Goal: Information Seeking & Learning: Learn about a topic

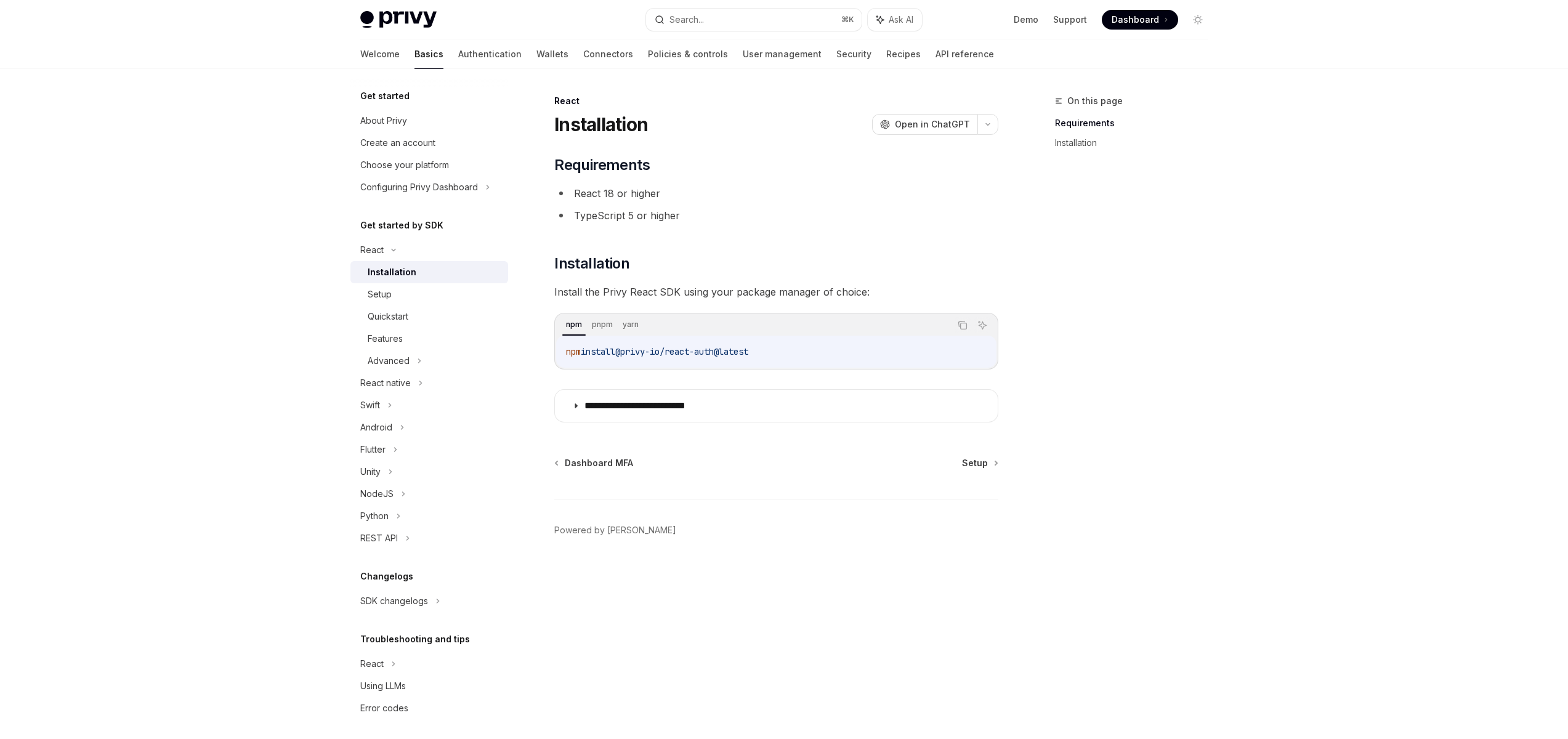
click at [601, 218] on li "TypeScript 5 or higher" at bounding box center [776, 215] width 444 height 17
click at [590, 414] on summary "**********" at bounding box center [776, 405] width 443 height 32
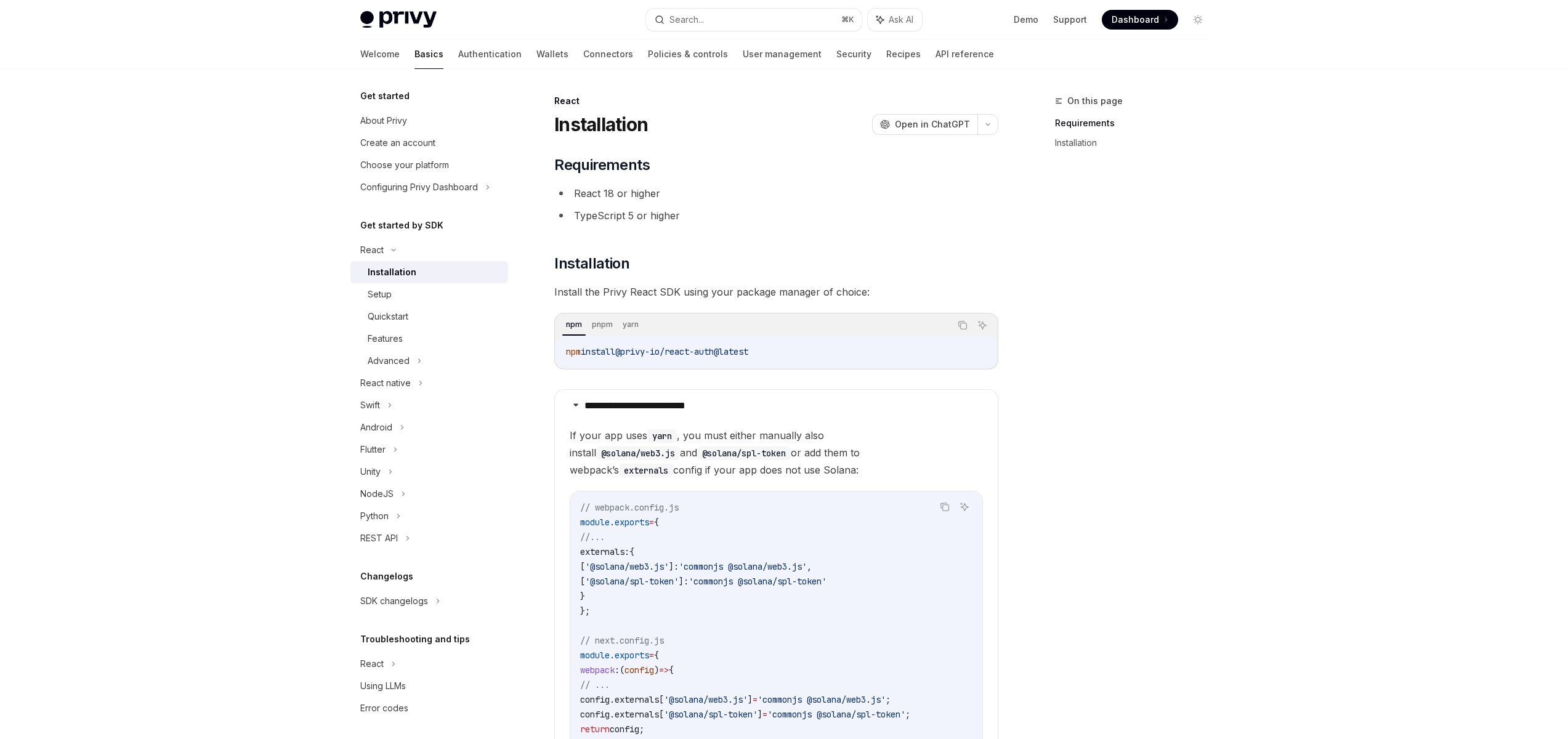
click at [1026, 8] on div "Privy Docs home page Search... ⌘ K Ask AI Demo Support Dashboard Dashboard Sear…" at bounding box center [784, 19] width 847 height 40
click at [1027, 22] on link "Demo" at bounding box center [1026, 19] width 25 height 12
click at [401, 95] on h5 "Get started" at bounding box center [385, 95] width 50 height 15
click at [391, 123] on div "About Privy" at bounding box center [384, 120] width 47 height 15
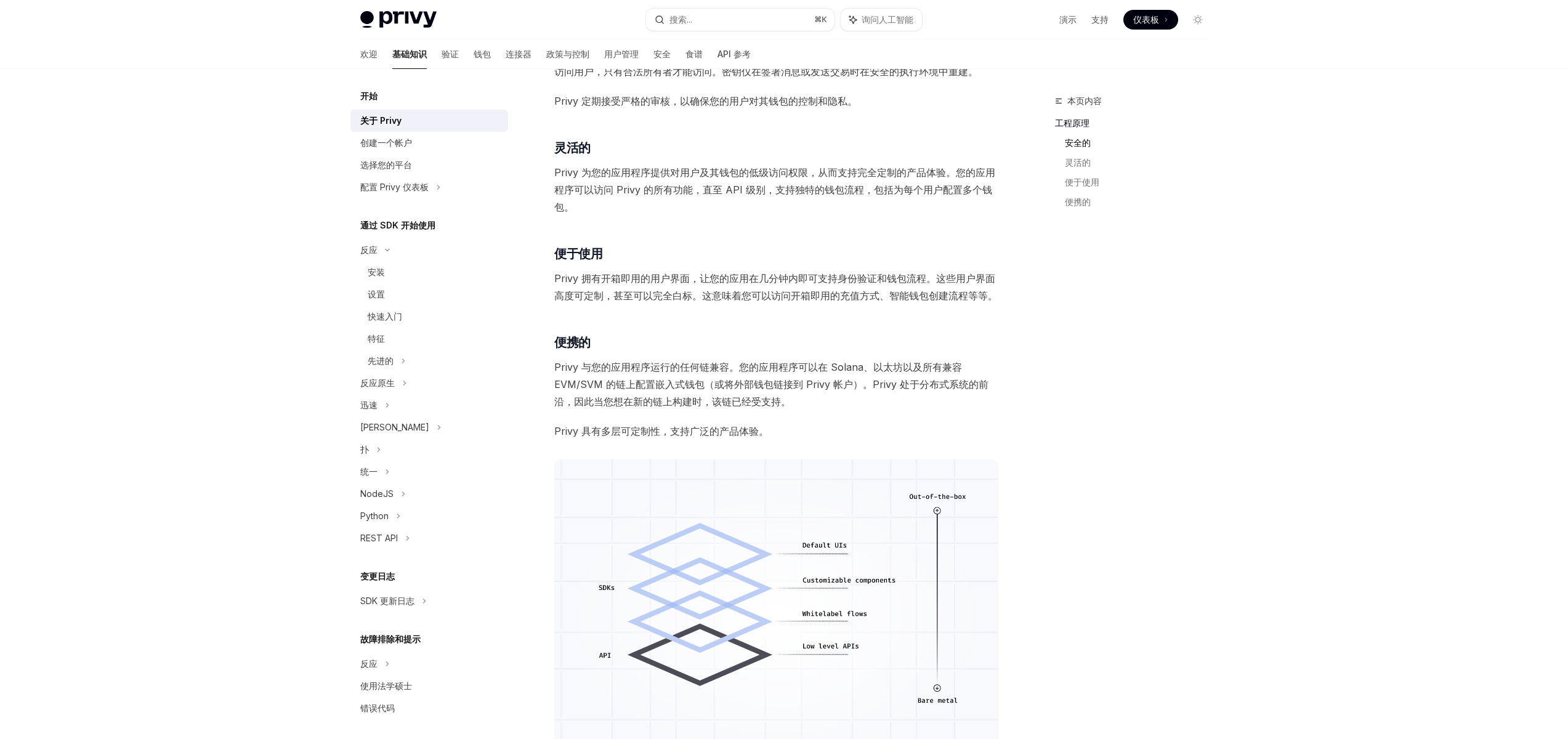
scroll to position [289, 0]
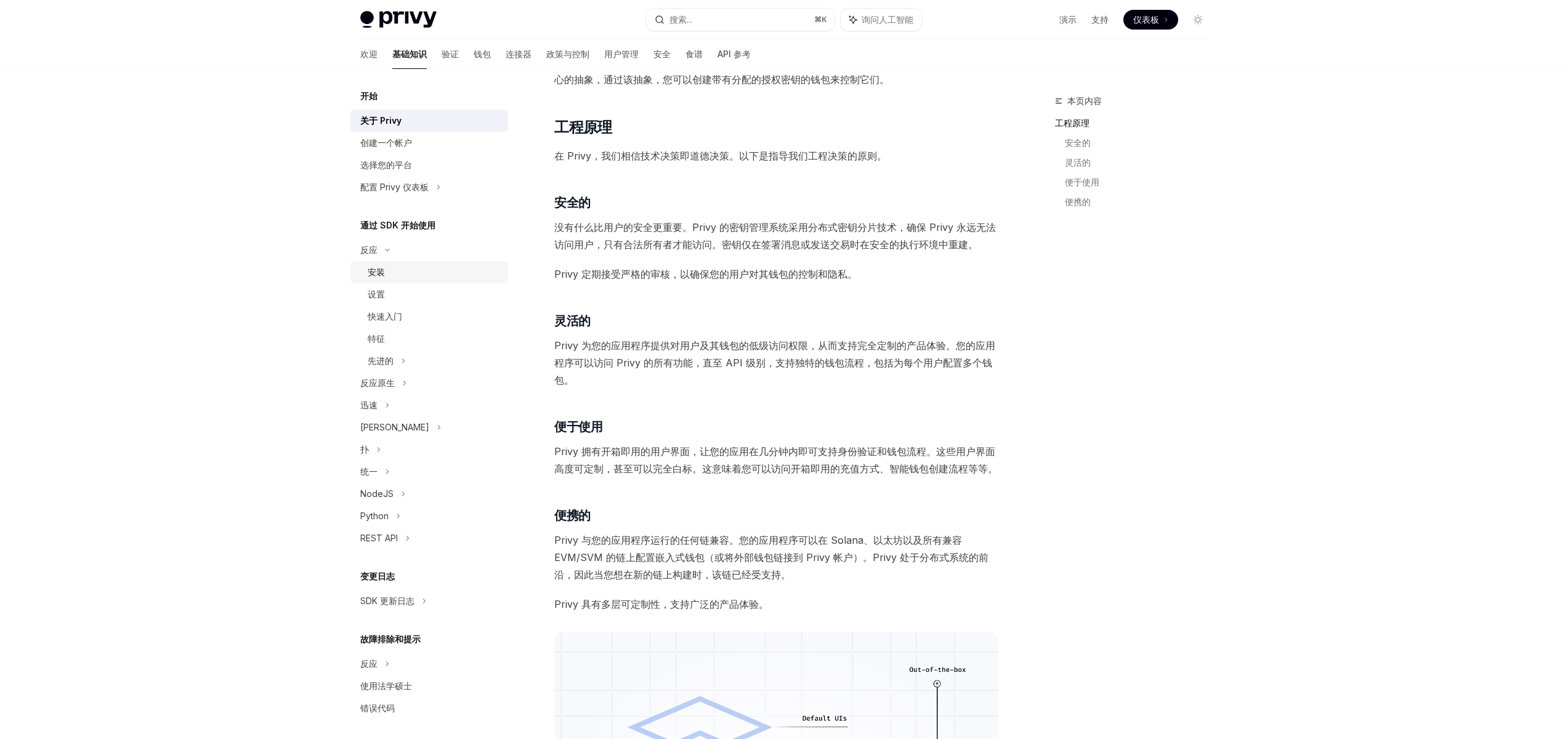
click at [377, 272] on font "安装" at bounding box center [376, 272] width 17 height 11
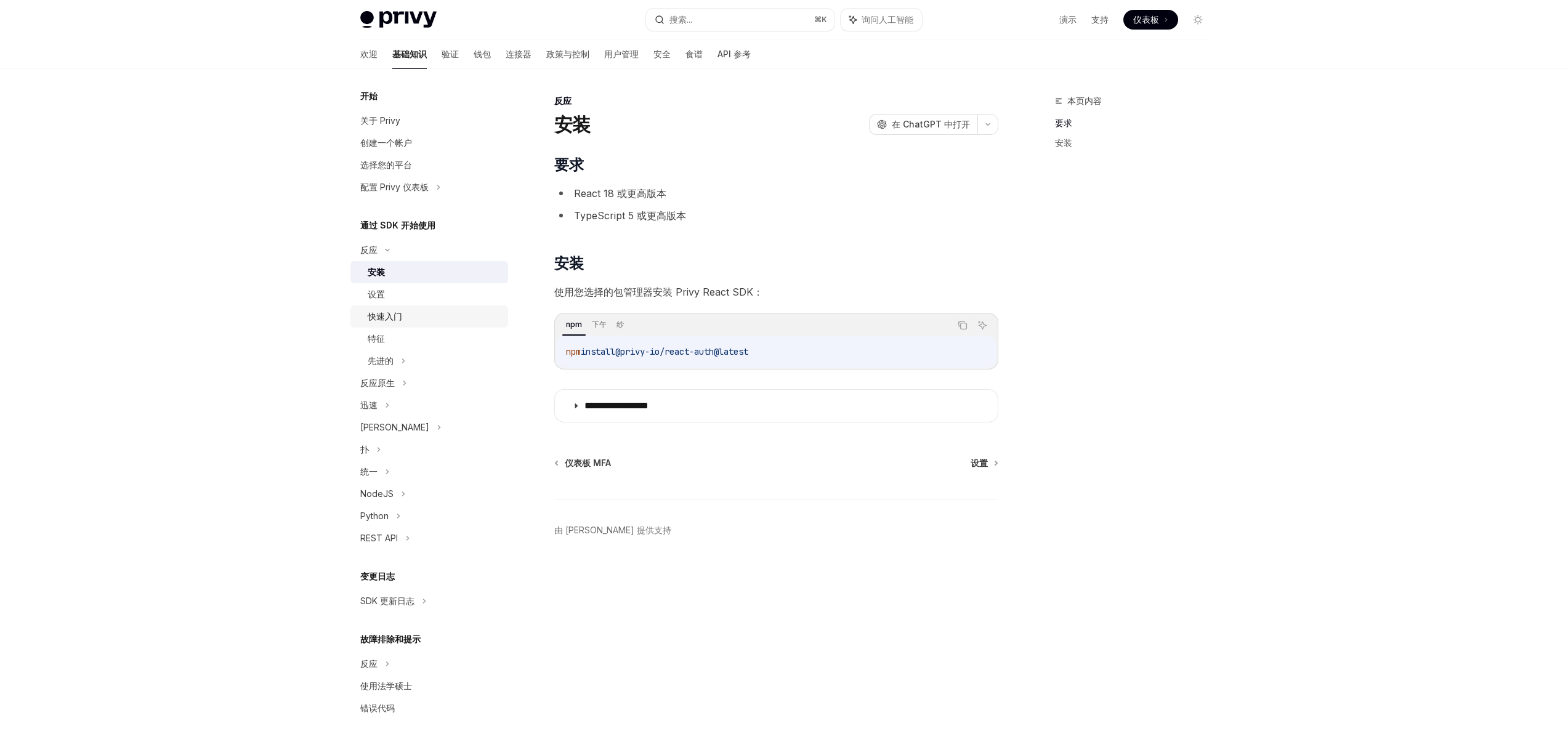
click at [377, 320] on font "快速入门" at bounding box center [384, 316] width 34 height 11
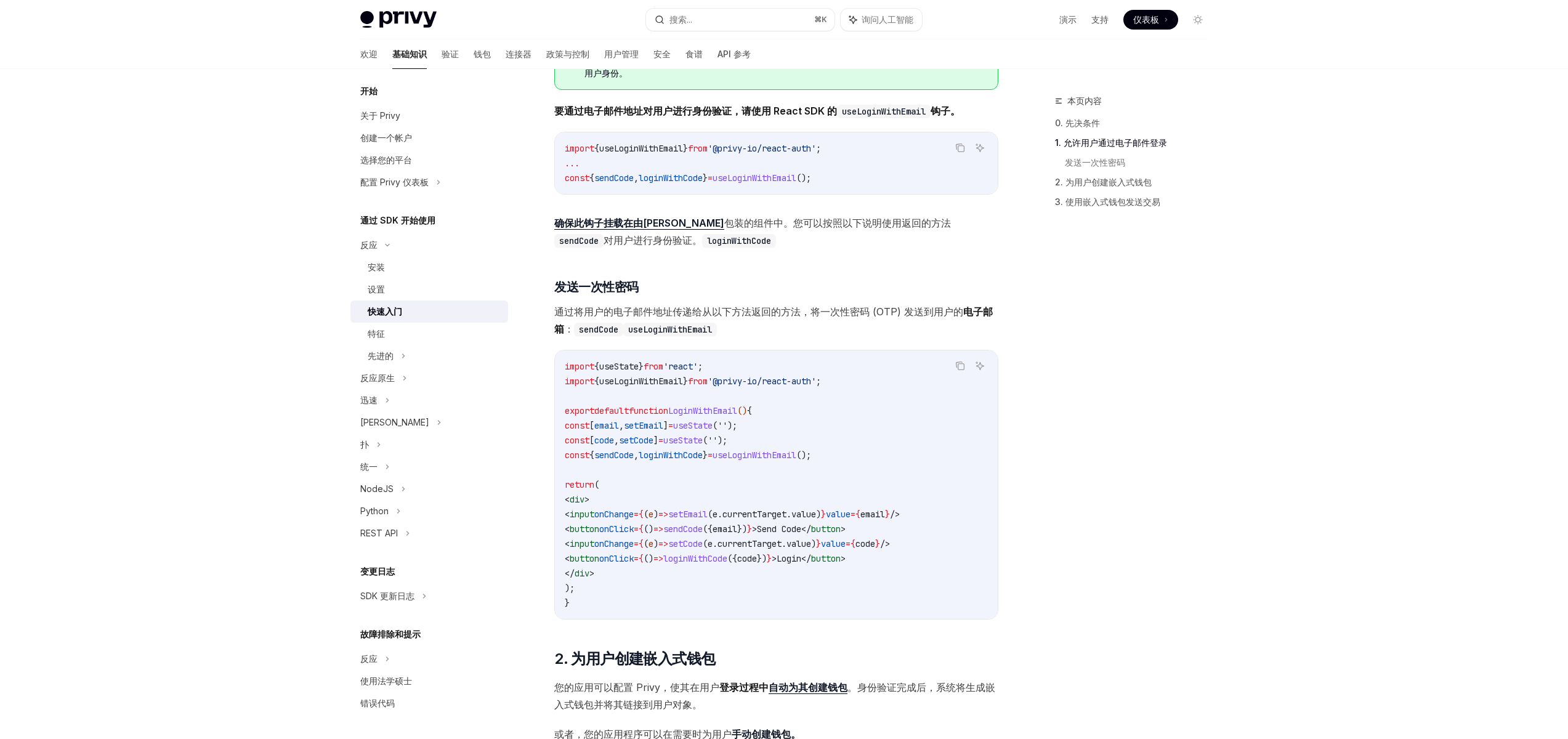
scroll to position [253, 0]
click at [688, 456] on span "loginWithCode" at bounding box center [670, 453] width 64 height 11
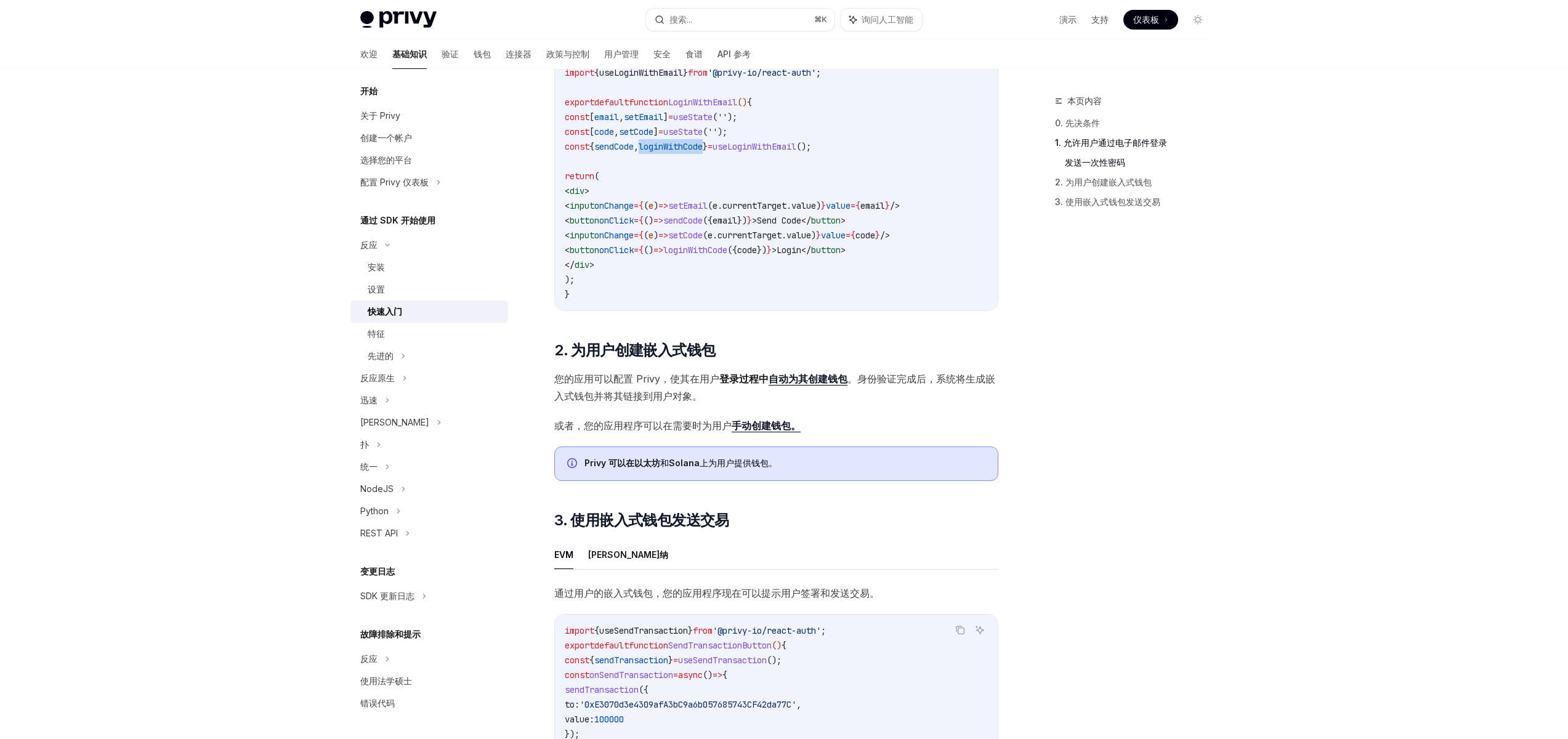
scroll to position [569, 0]
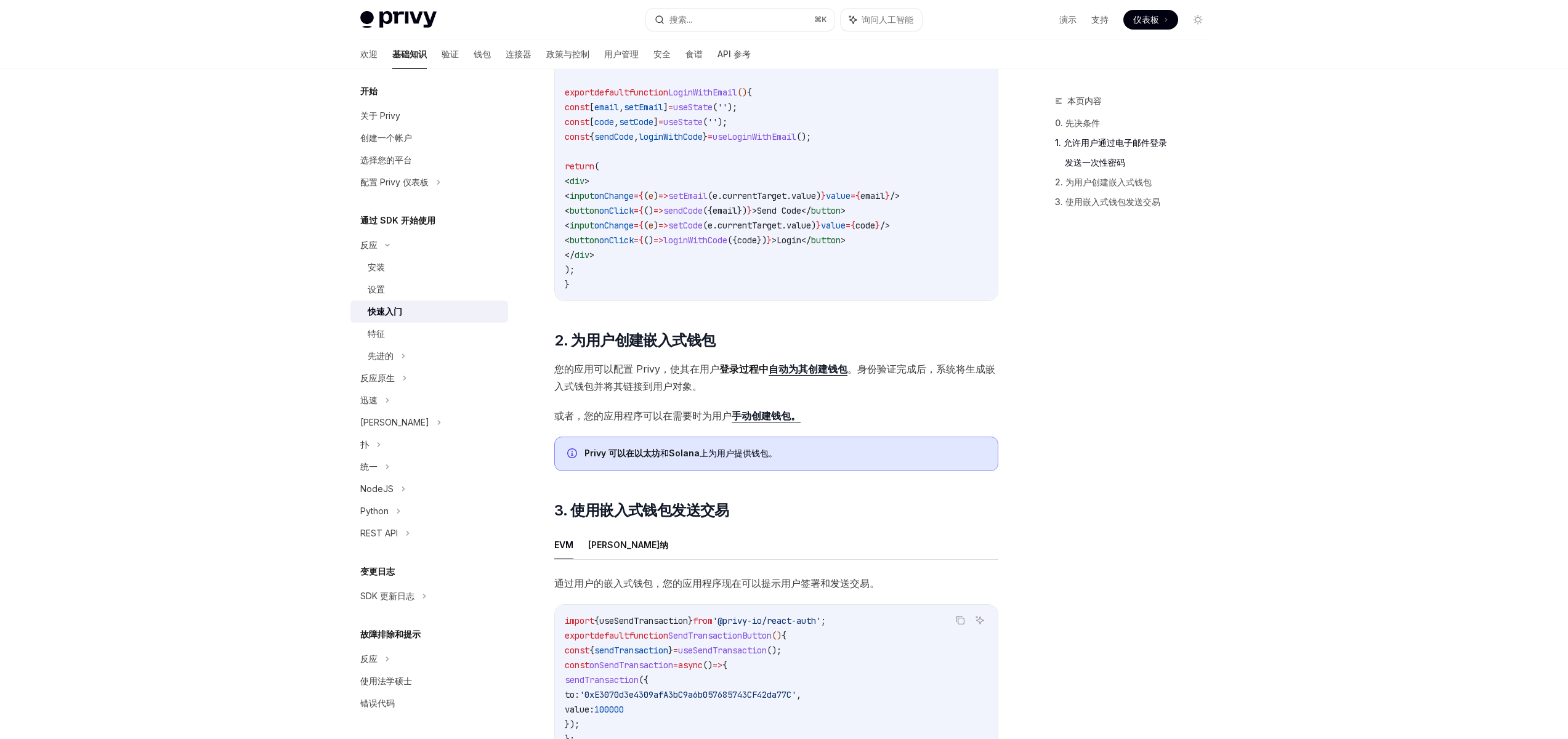
click at [967, 82] on code "import { useState } from 'react' ; import { useLoginWithEmail } from '@privy-io…" at bounding box center [777, 166] width 423 height 251
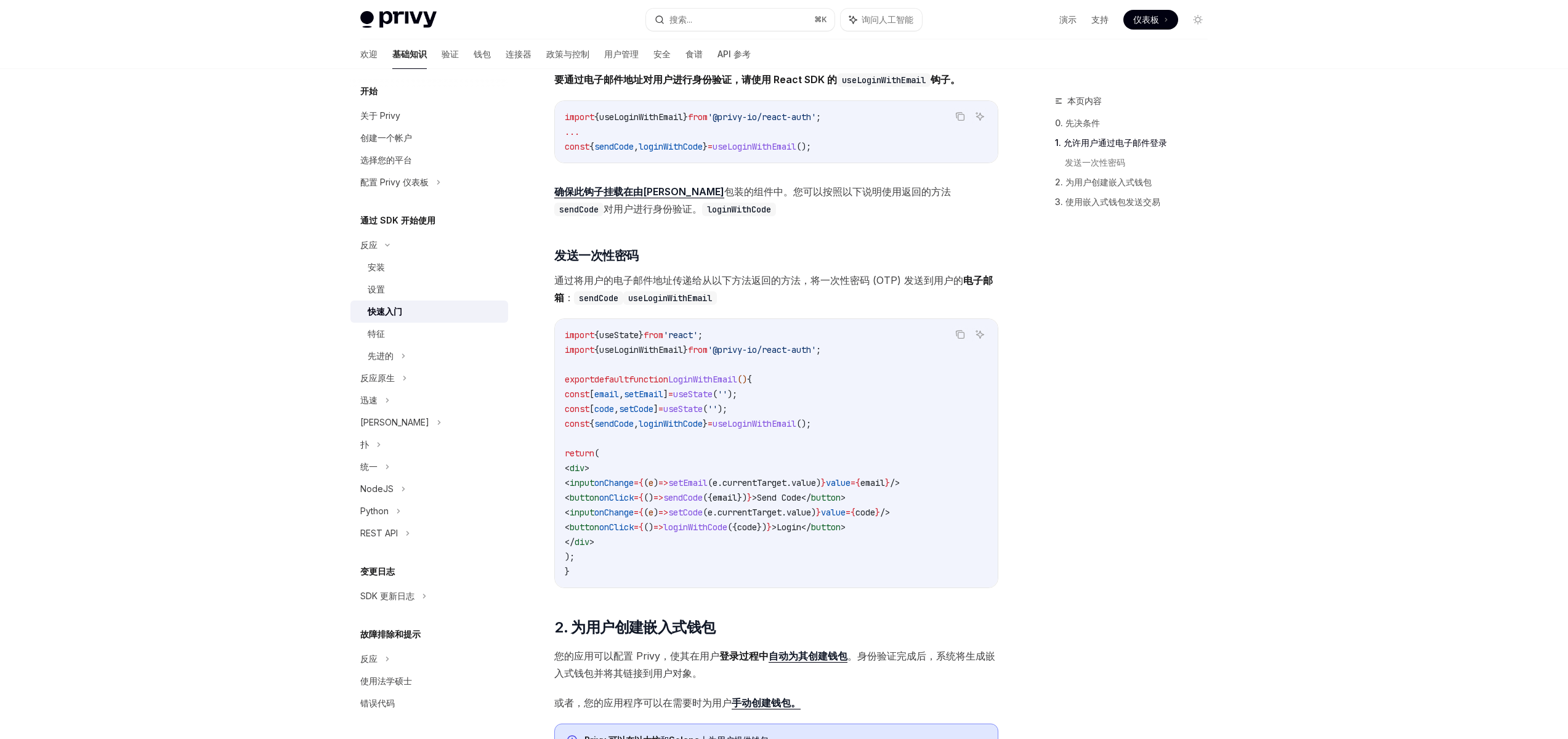
scroll to position [0, 0]
click at [379, 98] on div "开始" at bounding box center [429, 95] width 157 height 15
click at [361, 95] on font "开始" at bounding box center [369, 96] width 17 height 11
click at [381, 122] on font "关于 Privy" at bounding box center [381, 121] width 40 height 11
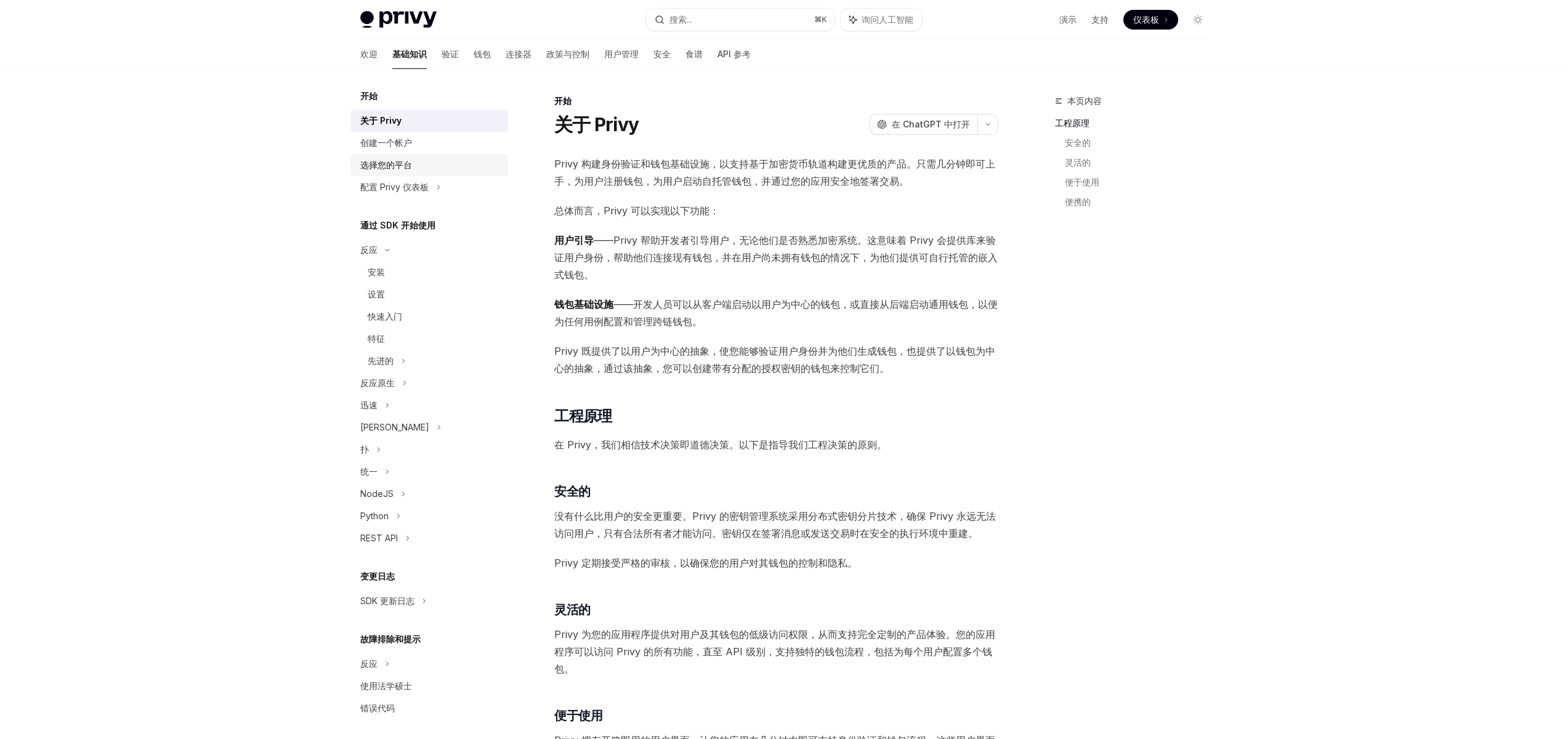
click at [408, 165] on font "选择您的平台" at bounding box center [386, 165] width 52 height 11
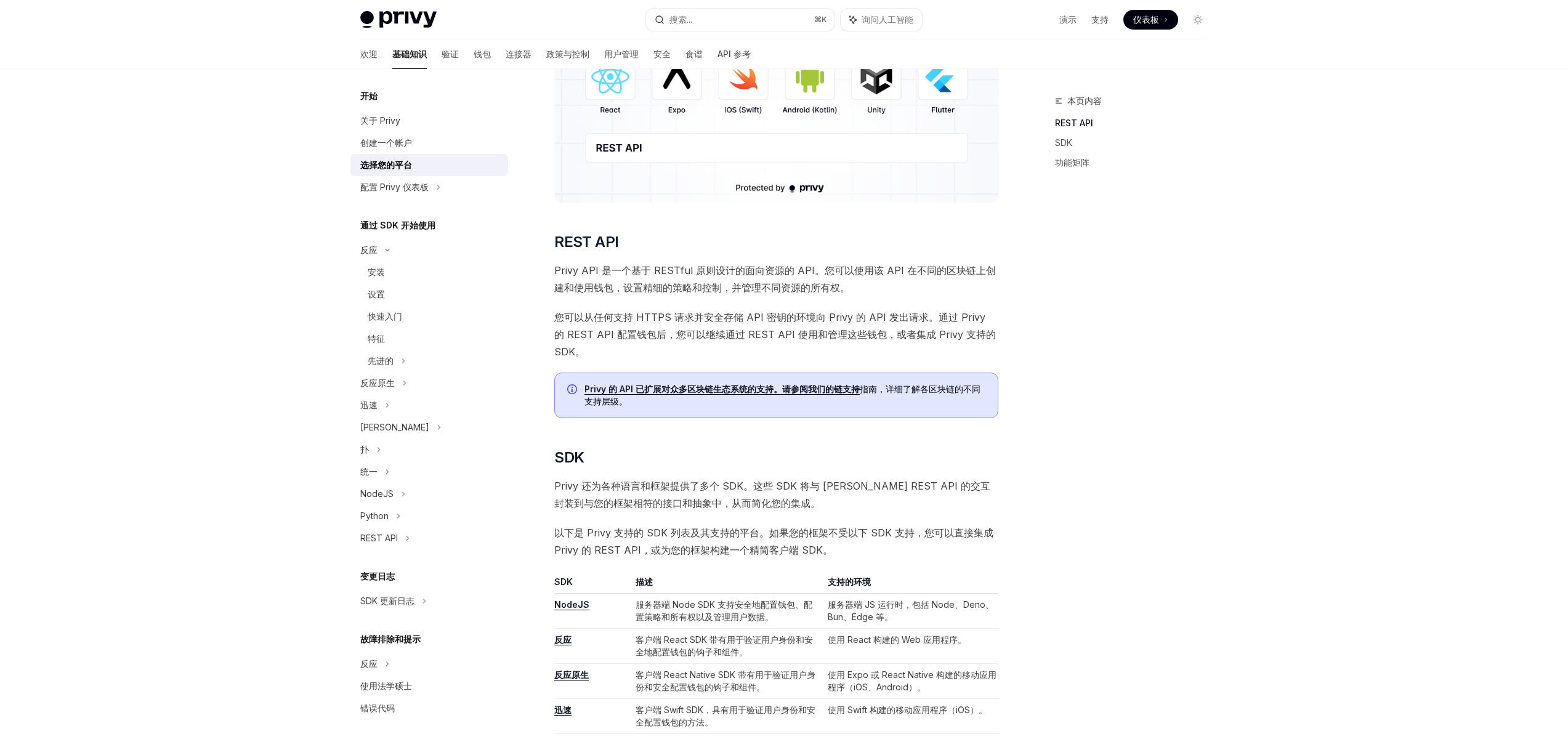
scroll to position [289, 0]
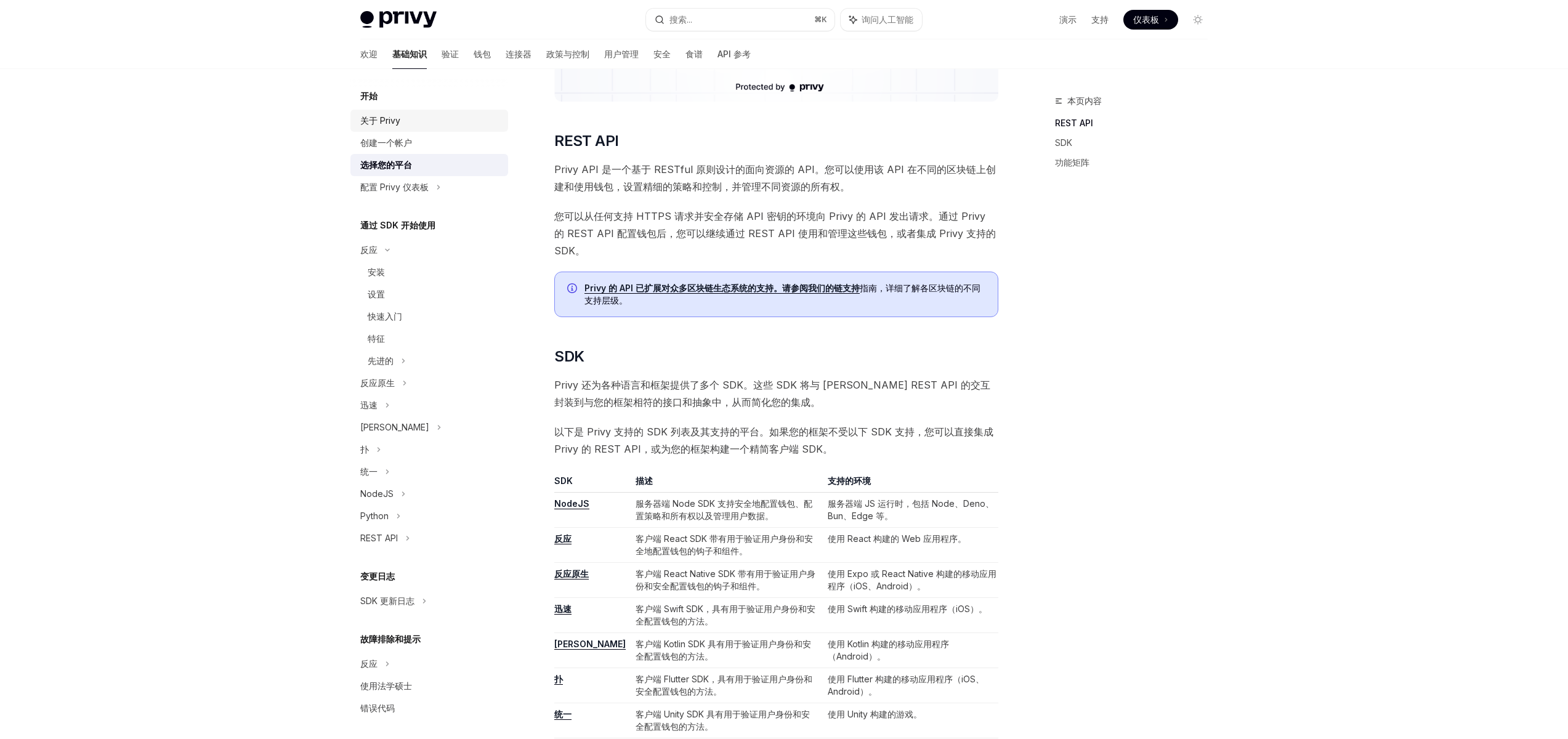
click at [385, 119] on font "关于 Privy" at bounding box center [381, 121] width 40 height 11
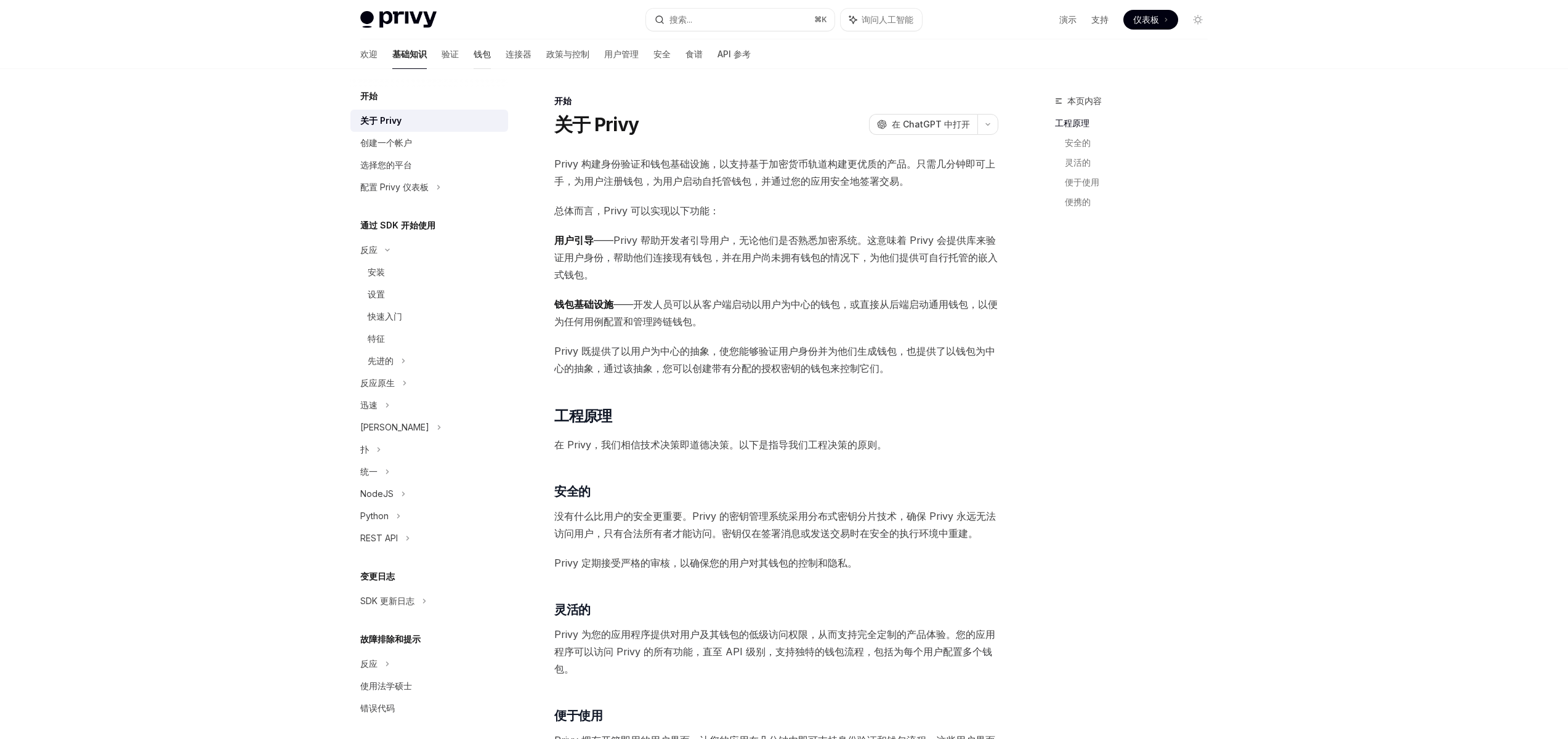
click at [474, 52] on font "钱包" at bounding box center [482, 54] width 17 height 11
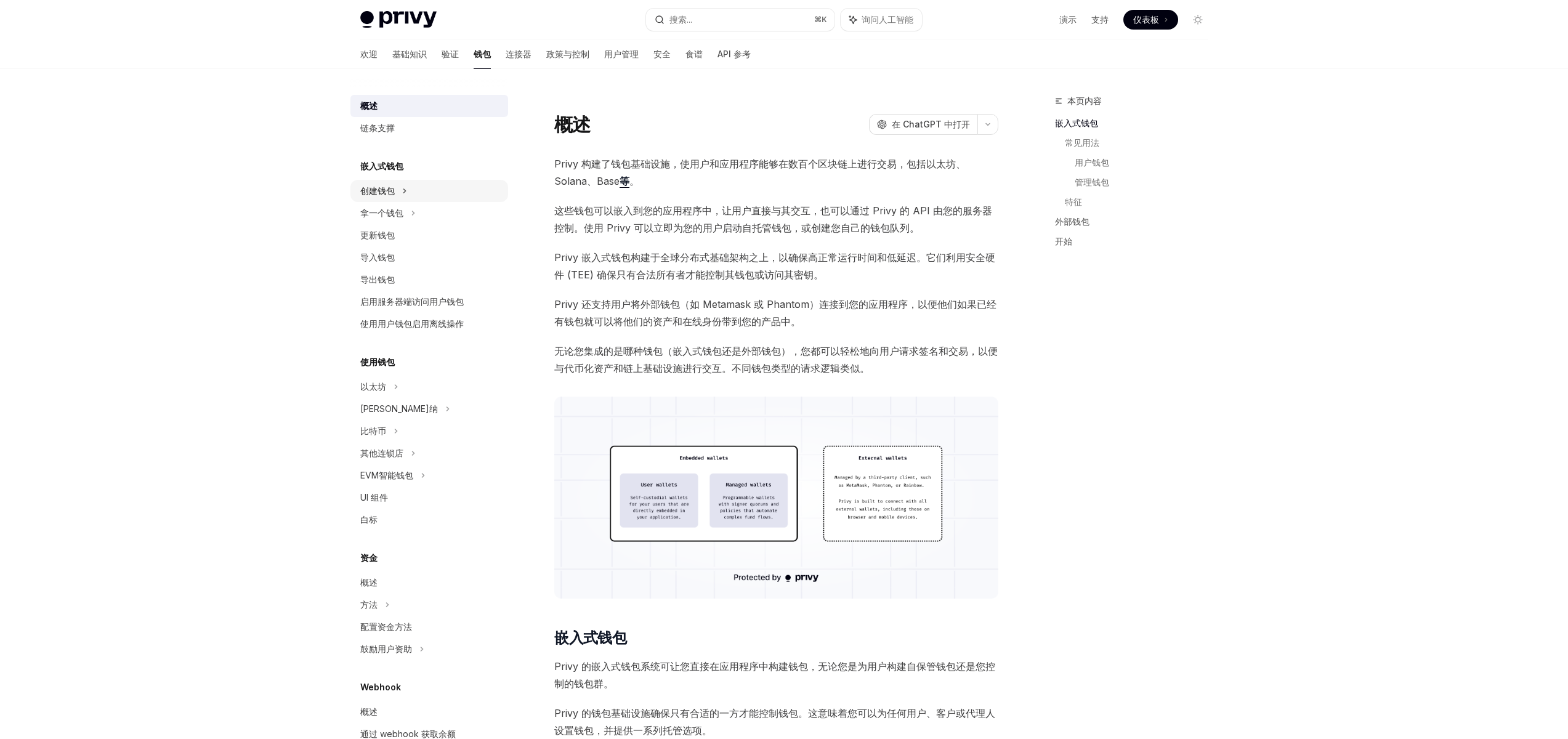
click at [376, 201] on ul "创建钱包 拿一个钱包 更新钱包 导入钱包 导出钱包 启用服务器端访问用户钱包 使用用户钱包启用离线操作" at bounding box center [429, 257] width 157 height 155
click at [377, 198] on div "创建钱包" at bounding box center [429, 191] width 157 height 22
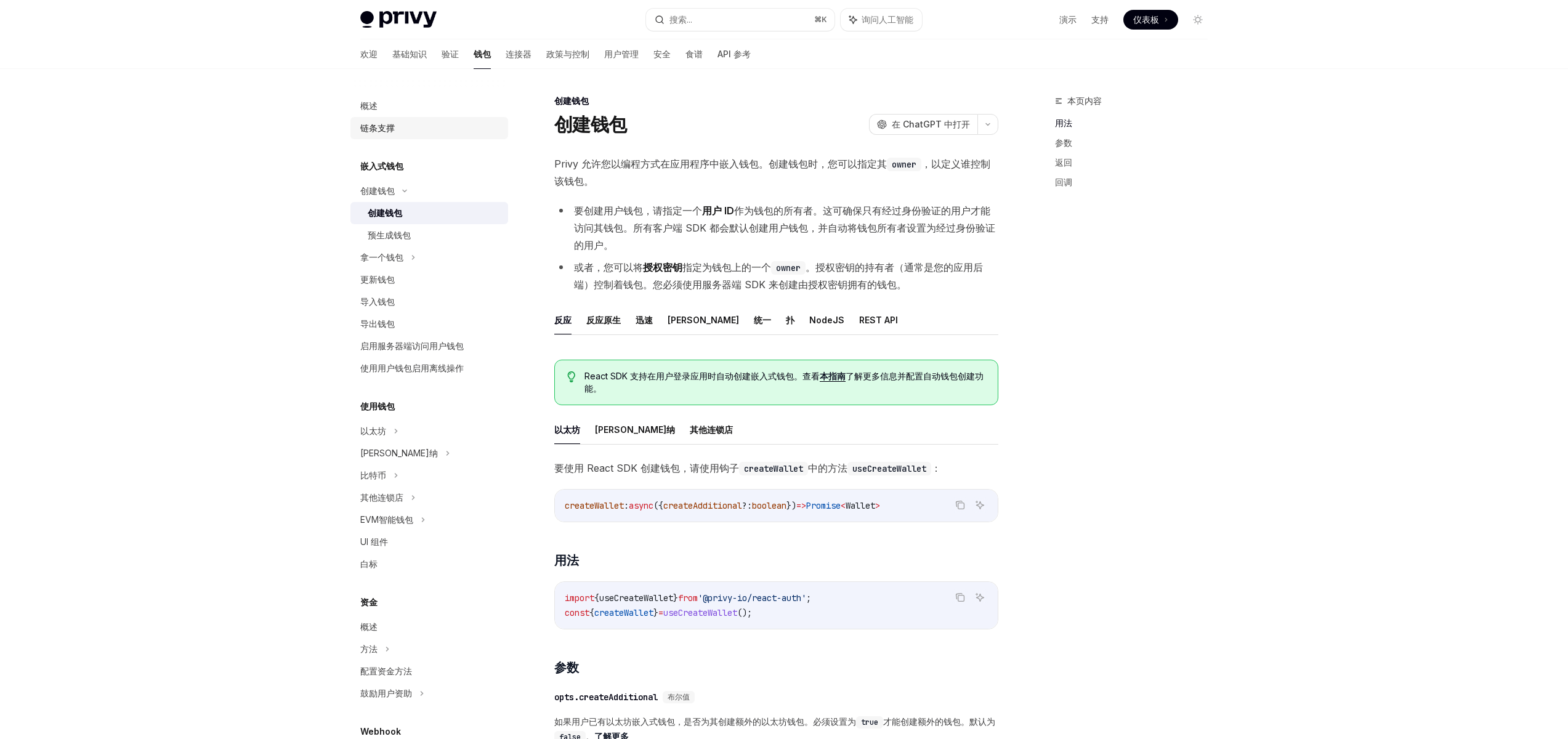
click at [379, 133] on div "链条支撑" at bounding box center [377, 128] width 34 height 15
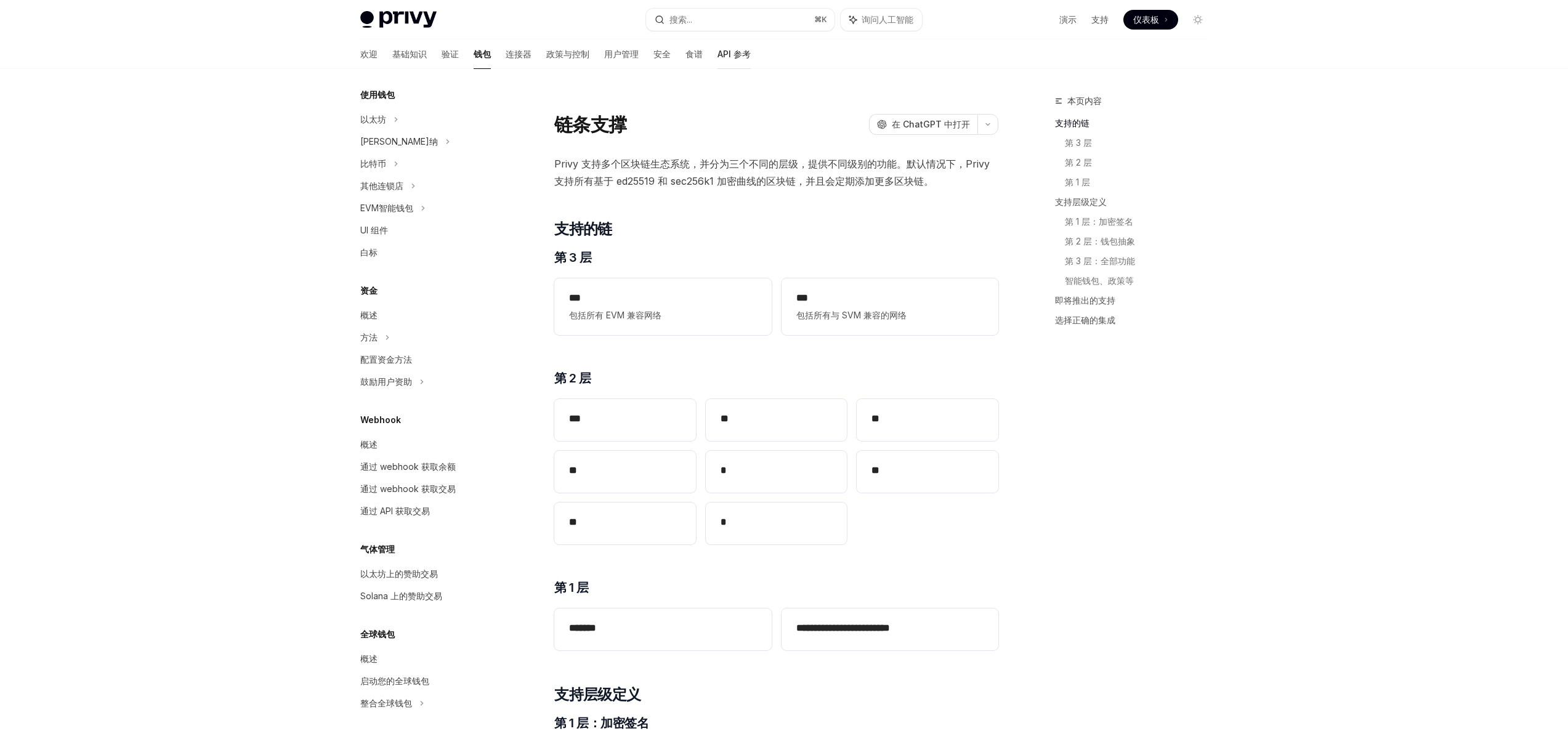
click at [718, 56] on font "API 参考" at bounding box center [734, 54] width 33 height 11
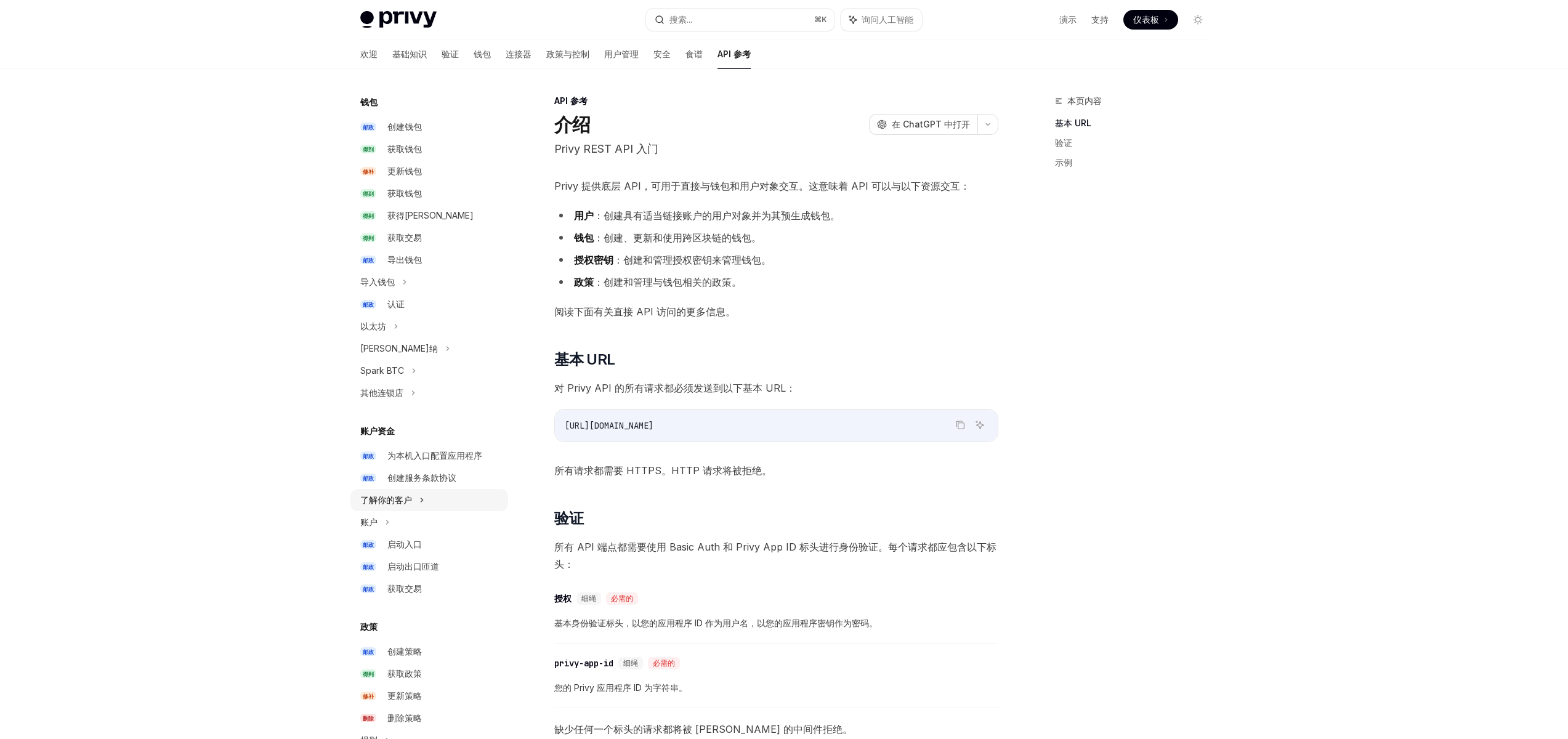
scroll to position [109, 0]
click at [424, 441] on div "为本机入口配置应用程序" at bounding box center [435, 447] width 95 height 15
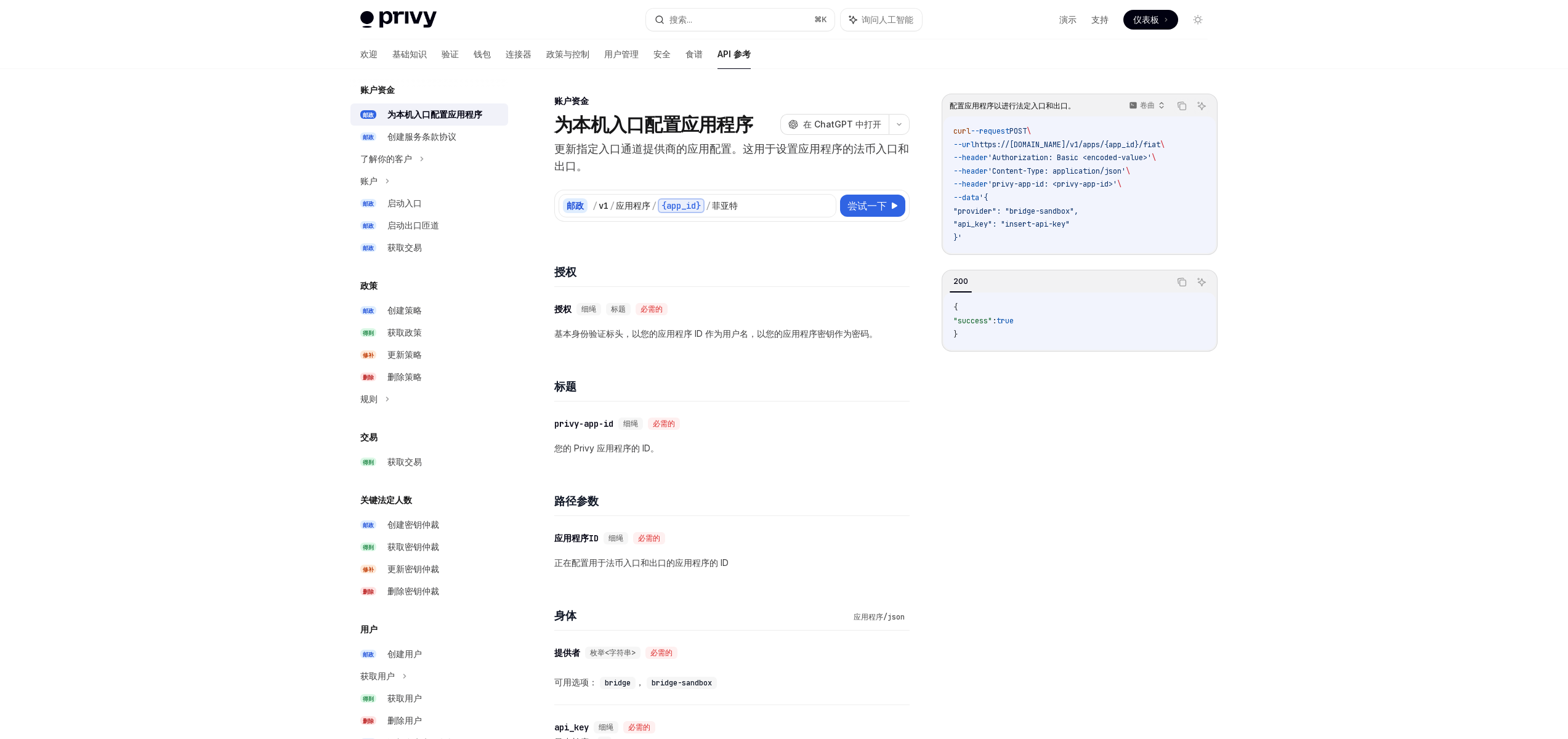
scroll to position [504, 0]
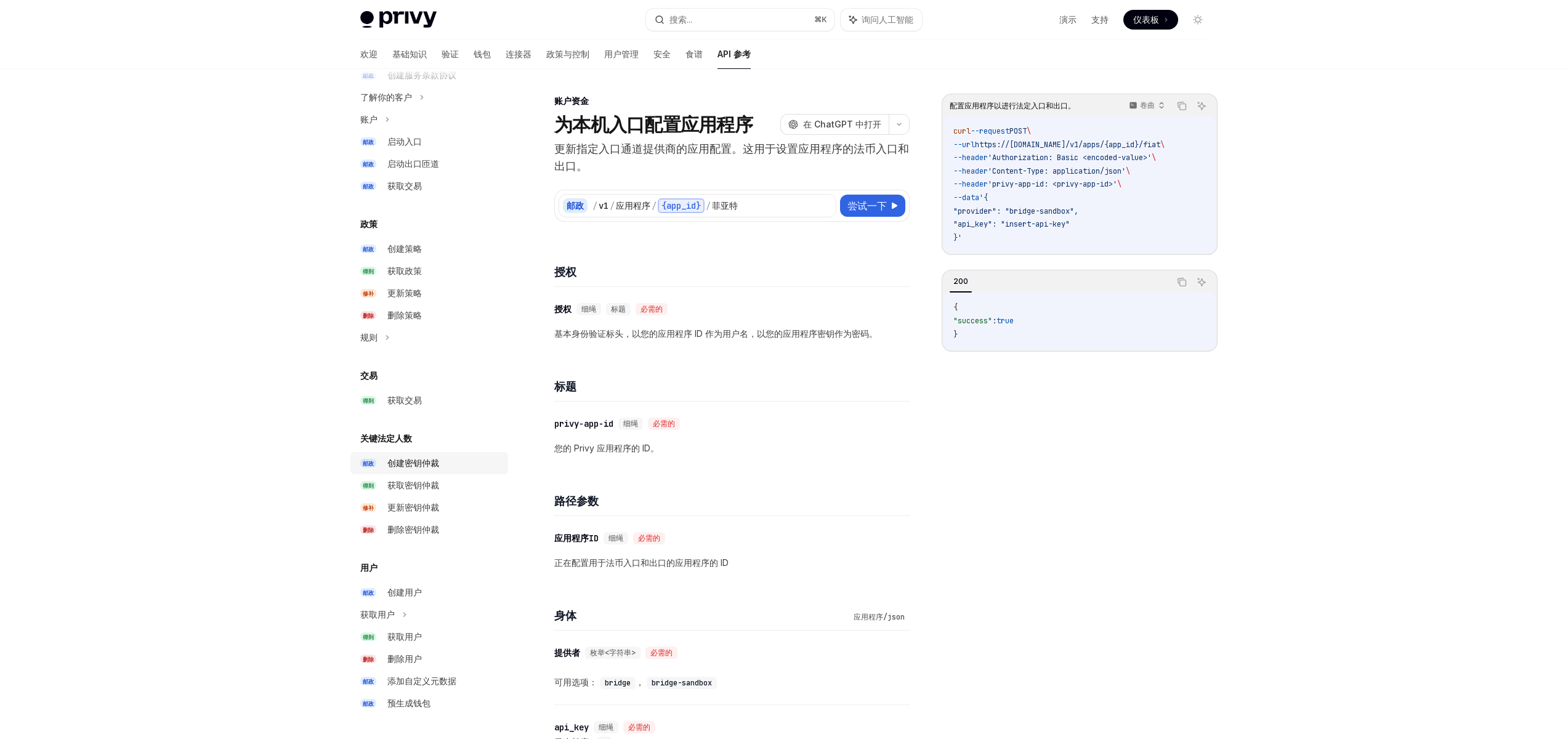
click at [457, 466] on div "创建密钥仲裁" at bounding box center [444, 462] width 113 height 15
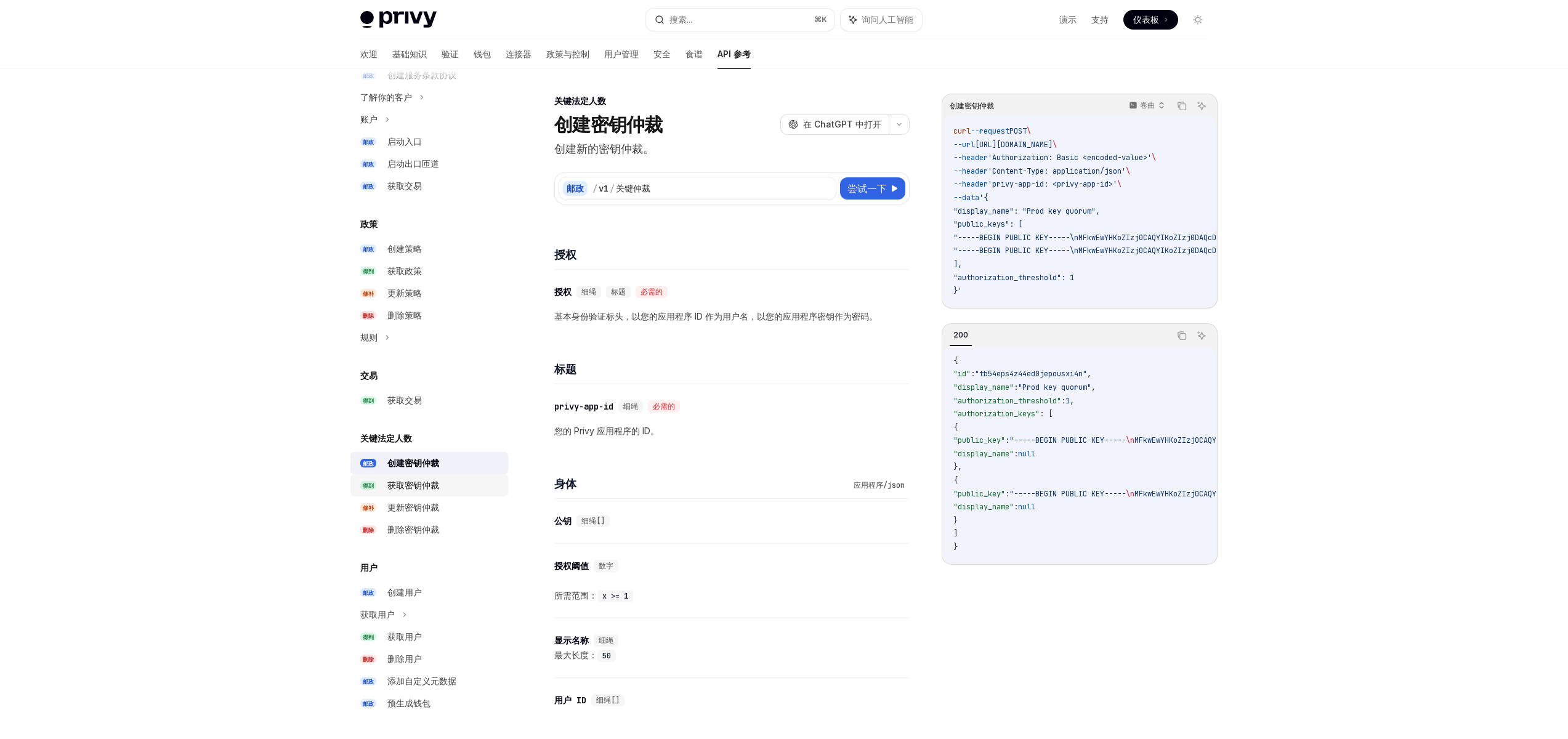
click at [454, 485] on div "获取密钥仲裁" at bounding box center [444, 485] width 113 height 15
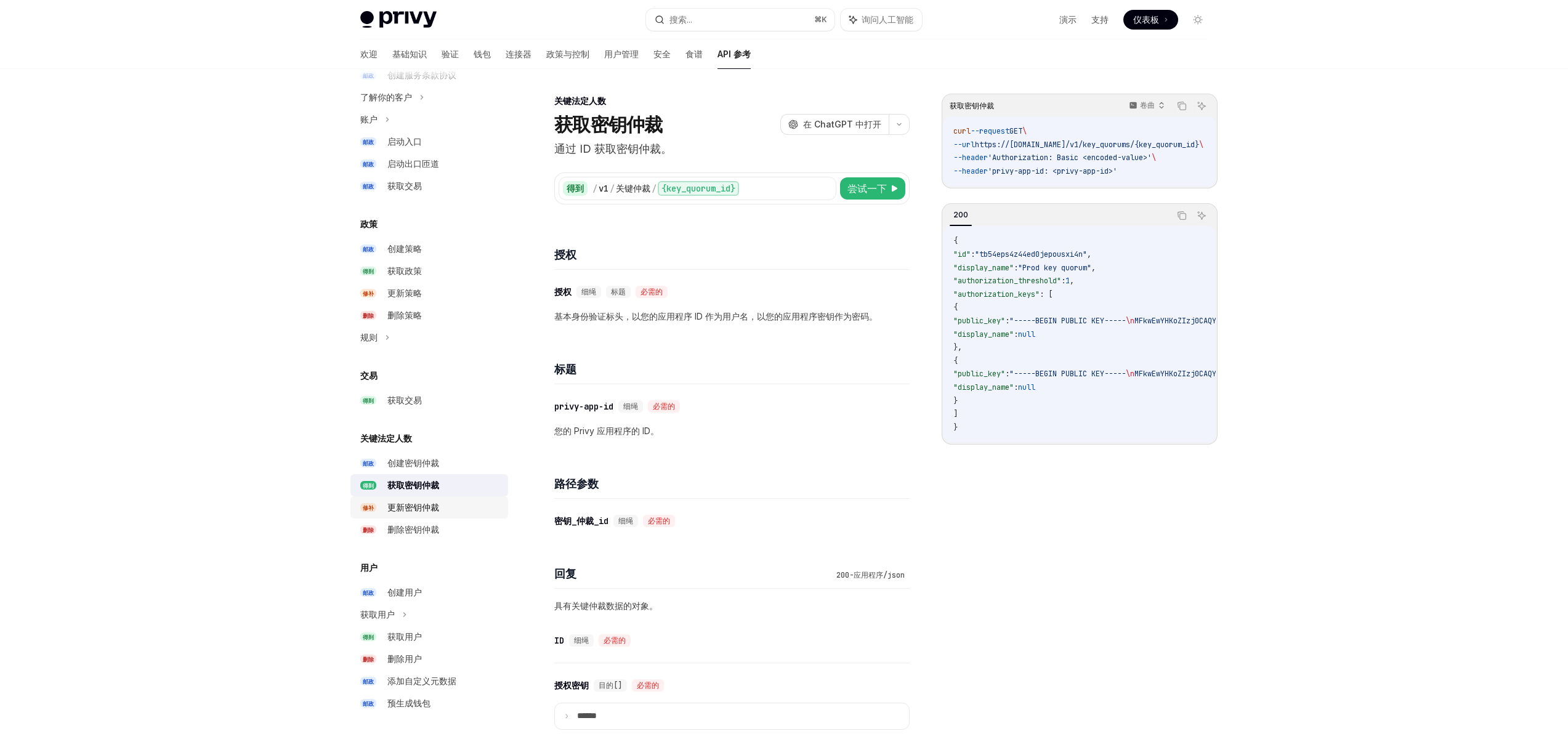
click at [451, 514] on div "更新密钥仲裁" at bounding box center [444, 507] width 113 height 15
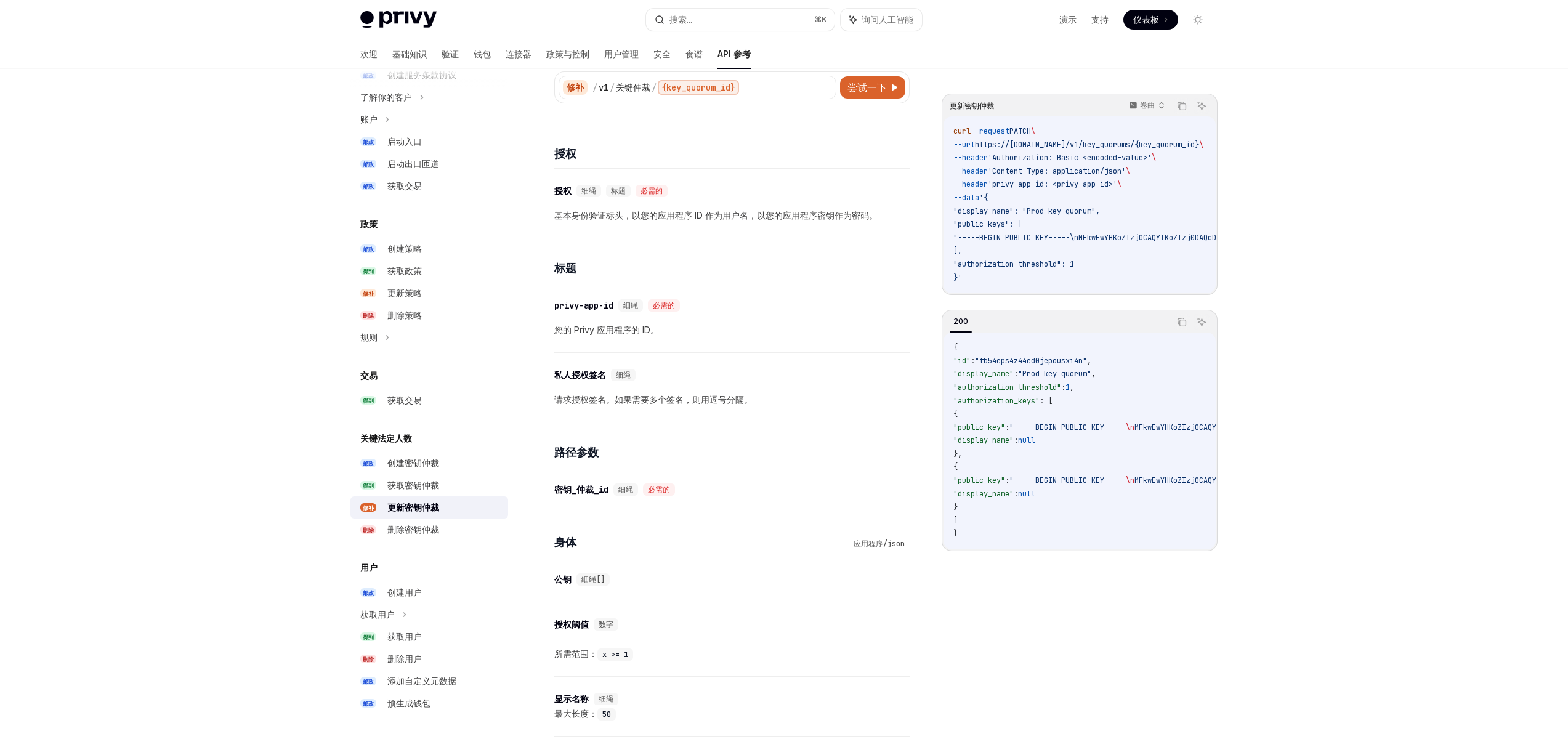
scroll to position [104, 0]
click at [439, 595] on div "创建用户" at bounding box center [444, 592] width 113 height 15
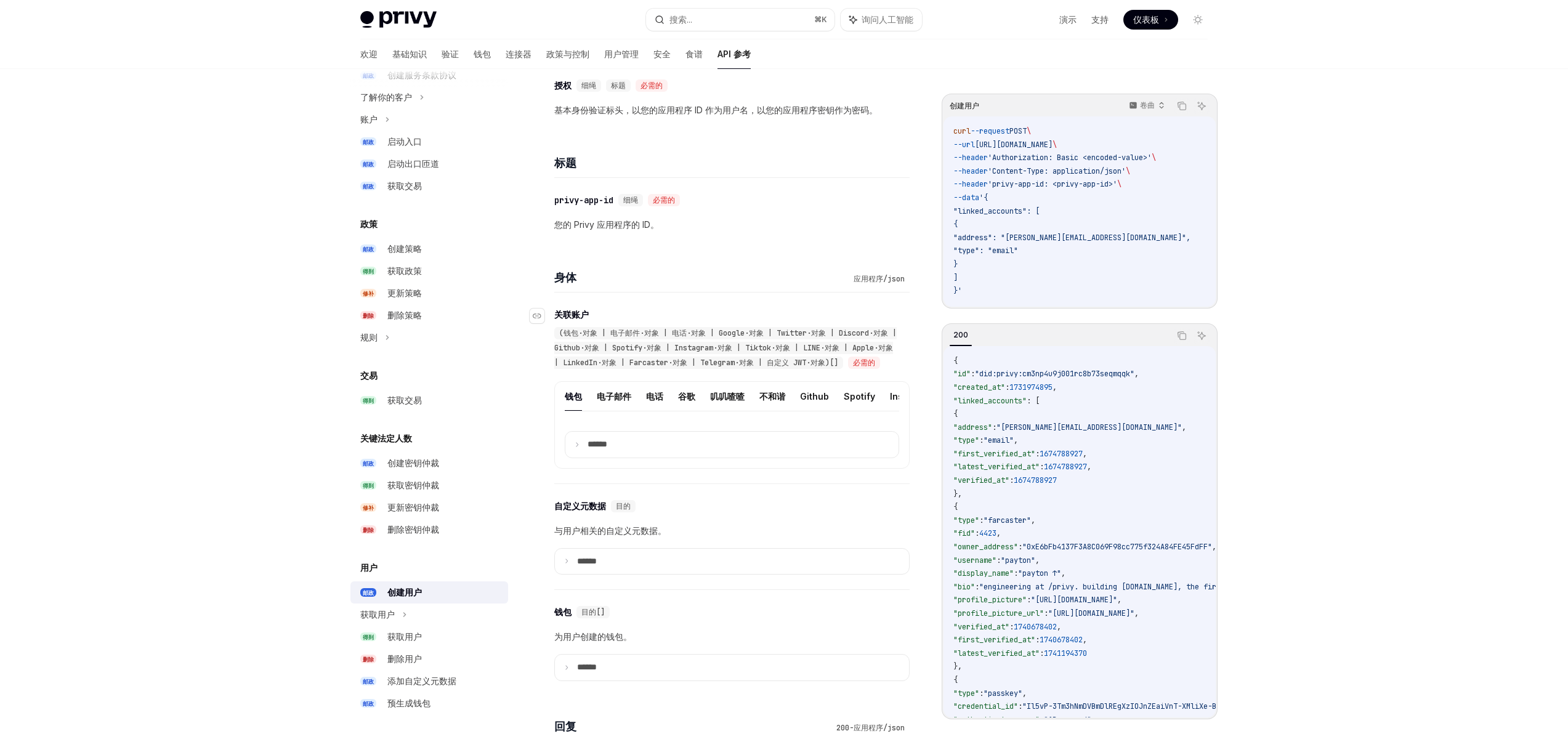
scroll to position [250, 0]
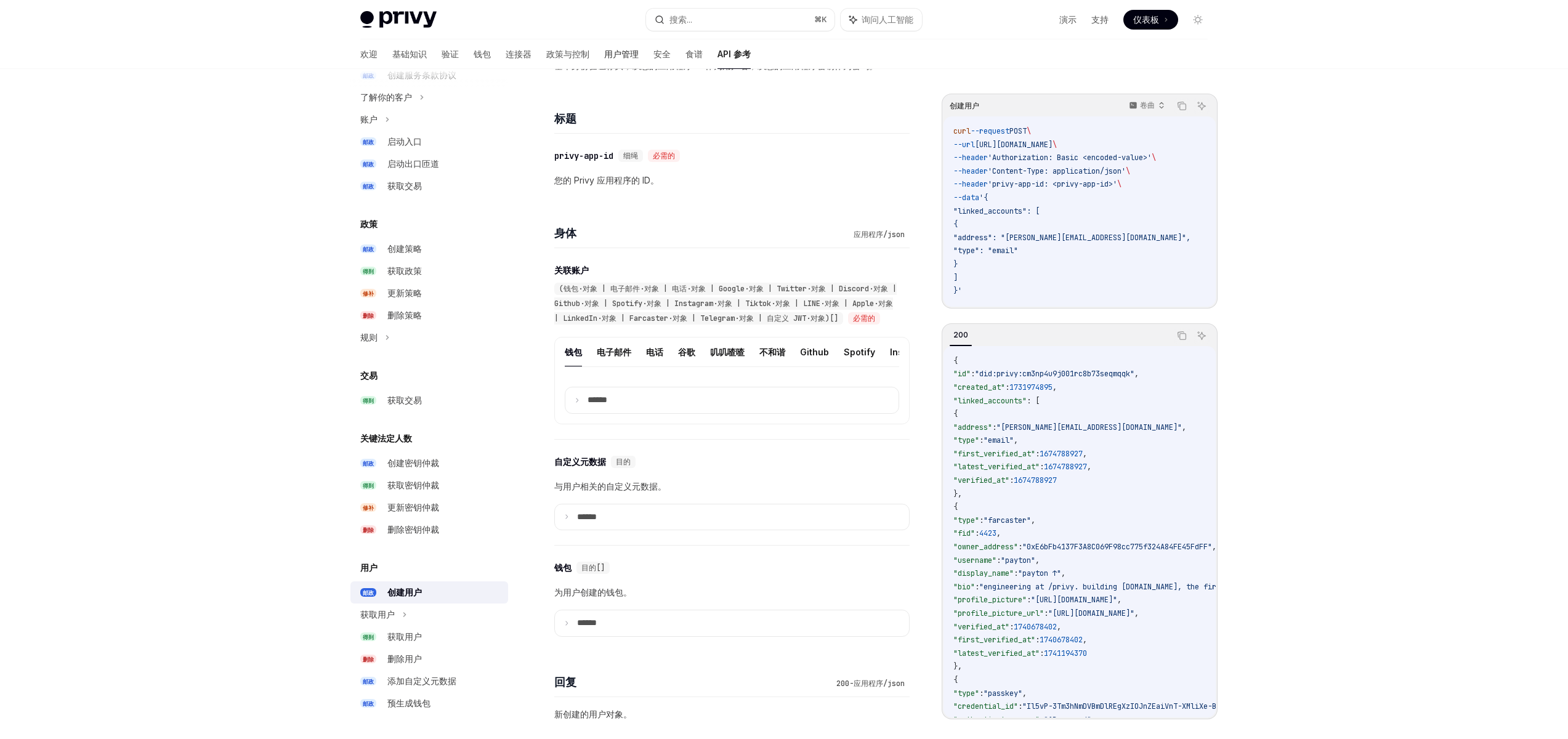
click at [604, 56] on font "用户管理" at bounding box center [621, 54] width 34 height 11
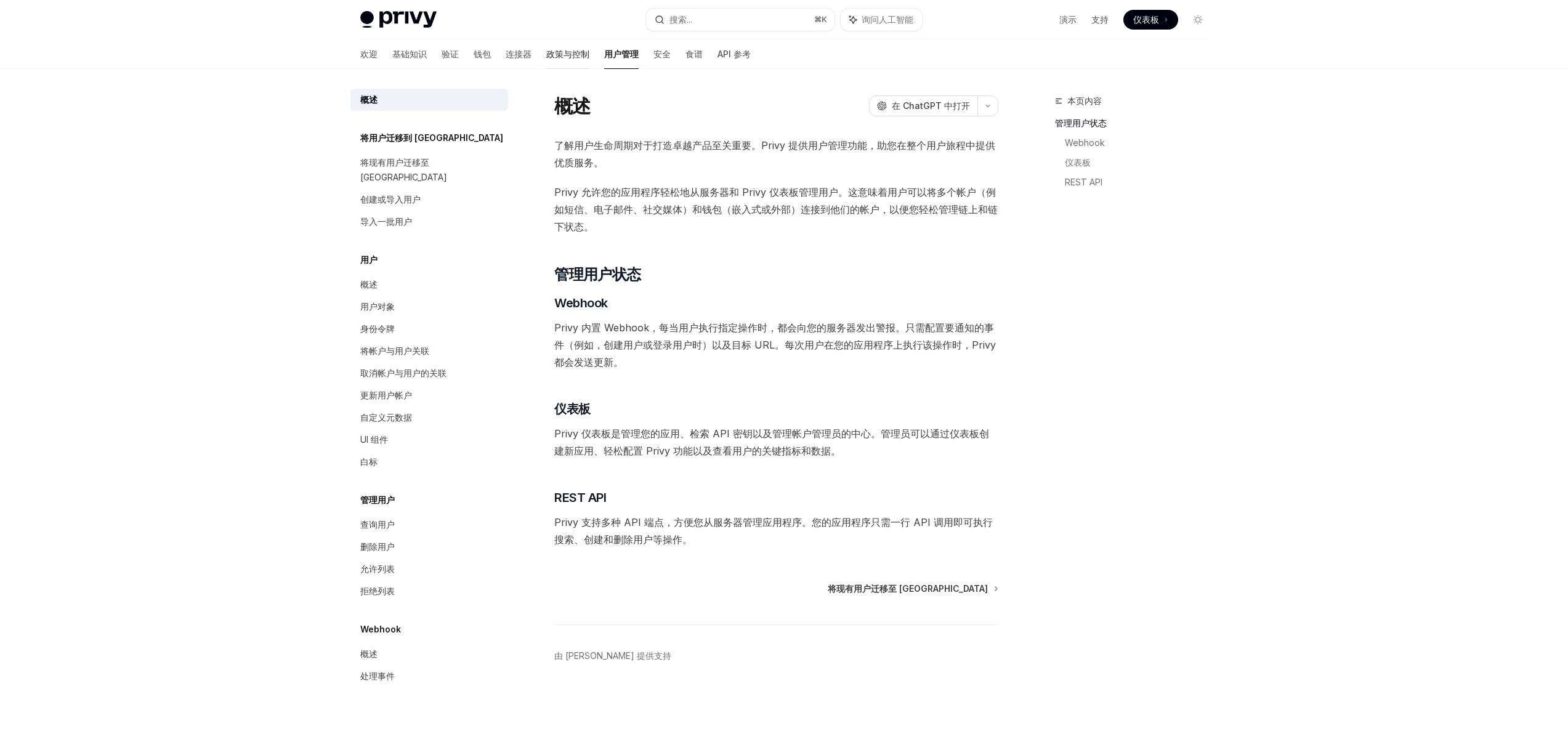
click at [549, 50] on font "政策与控制" at bounding box center [568, 54] width 43 height 11
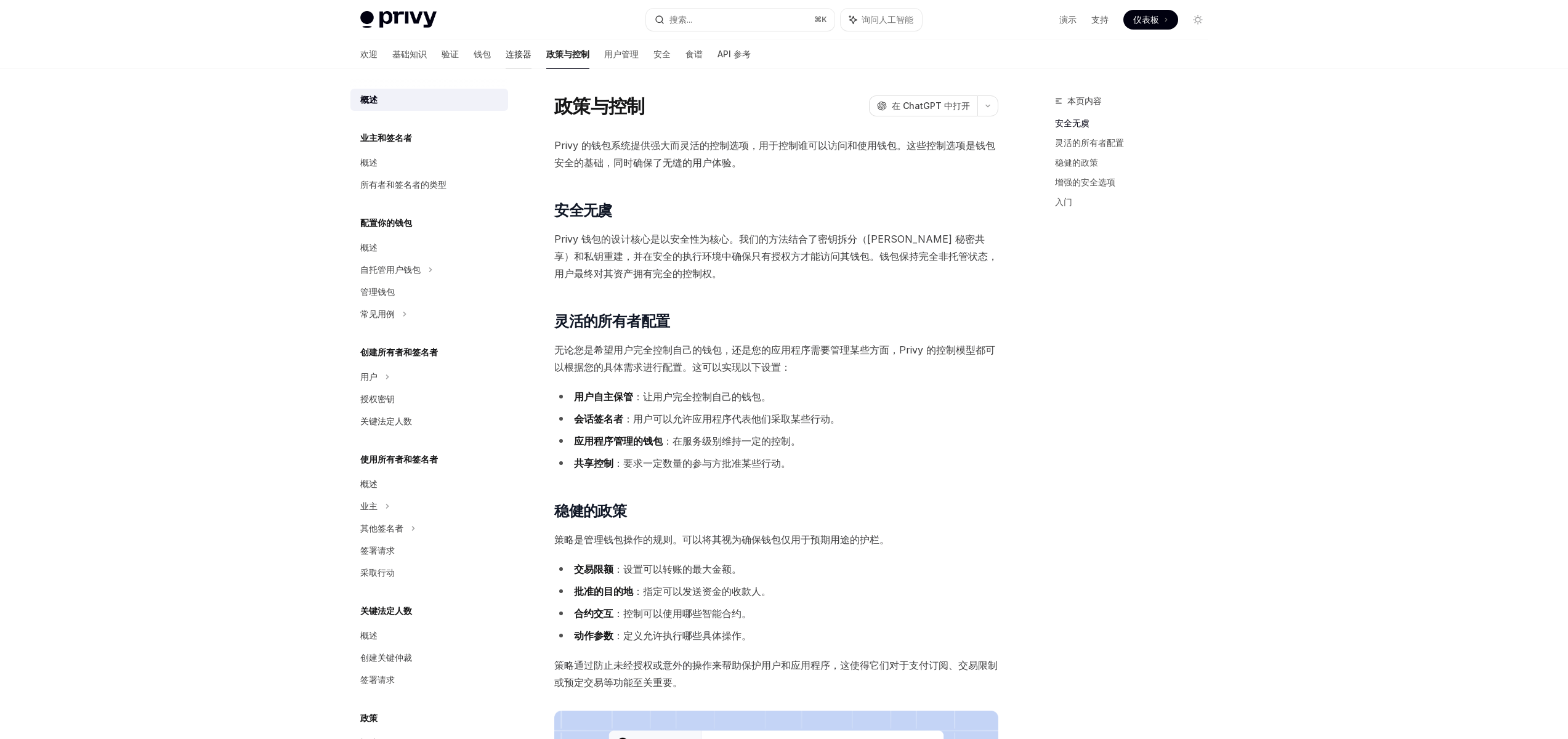
click at [505, 52] on font "连接器" at bounding box center [518, 54] width 26 height 11
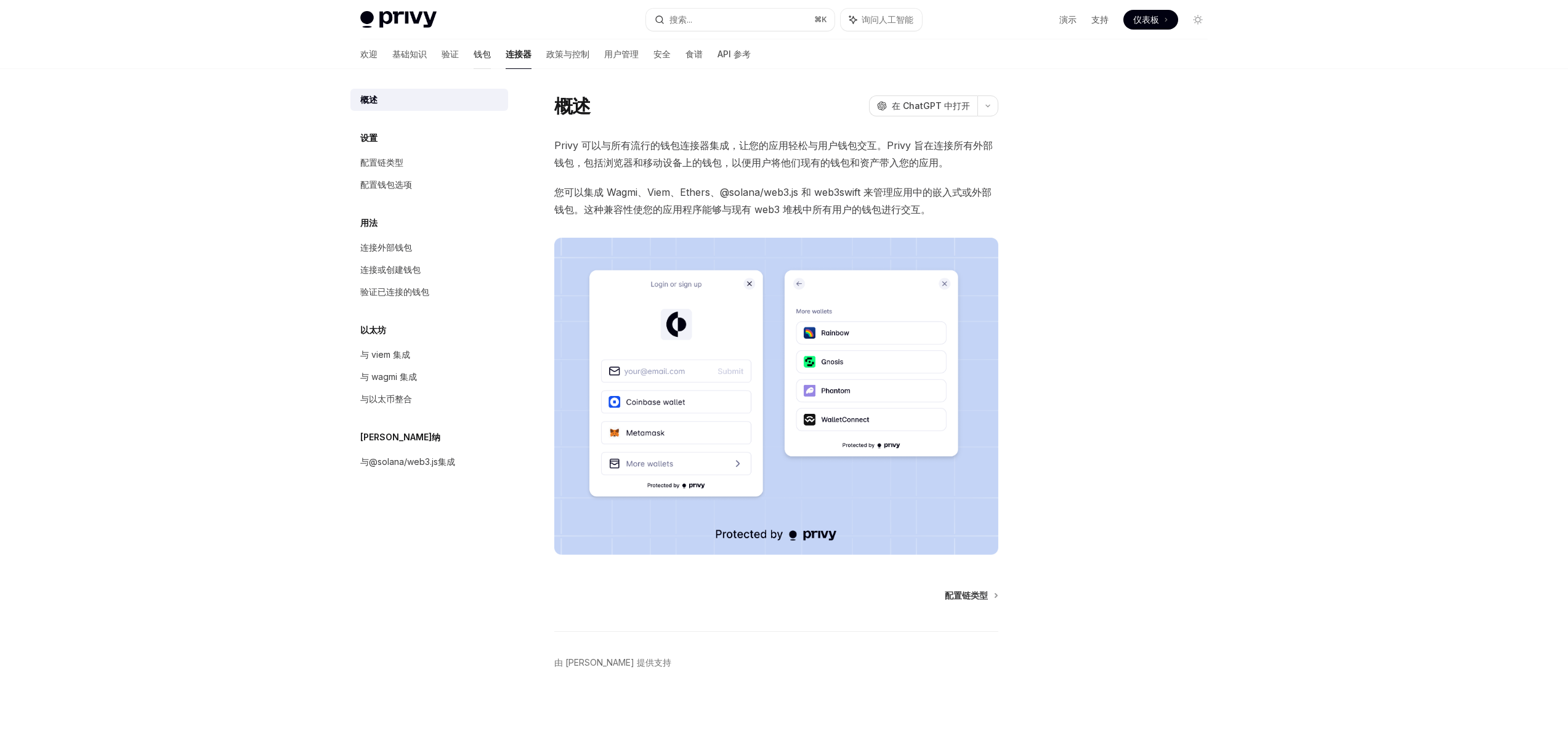
click at [474, 50] on font "钱包" at bounding box center [482, 54] width 17 height 11
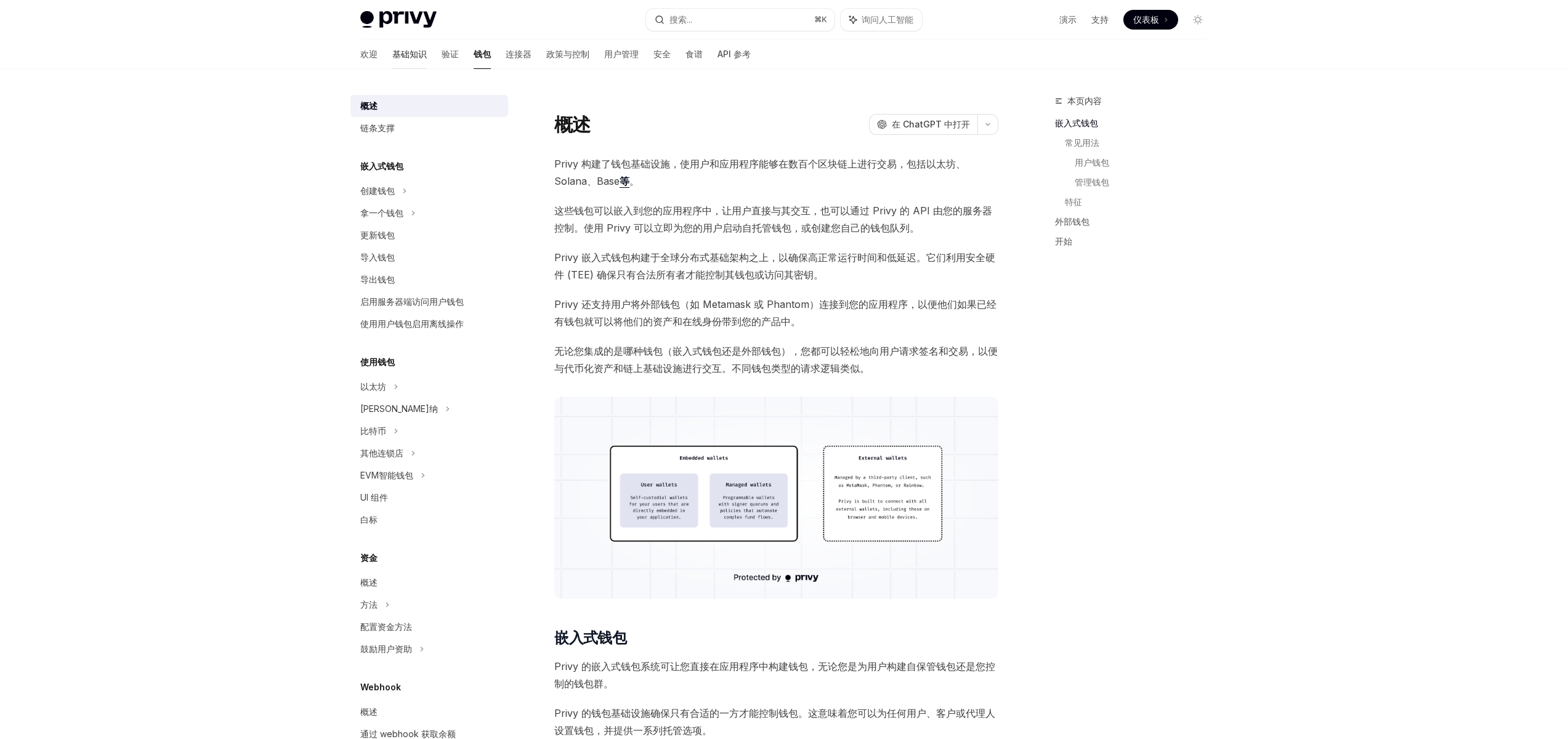
click at [392, 56] on font "基础知识" at bounding box center [409, 54] width 34 height 11
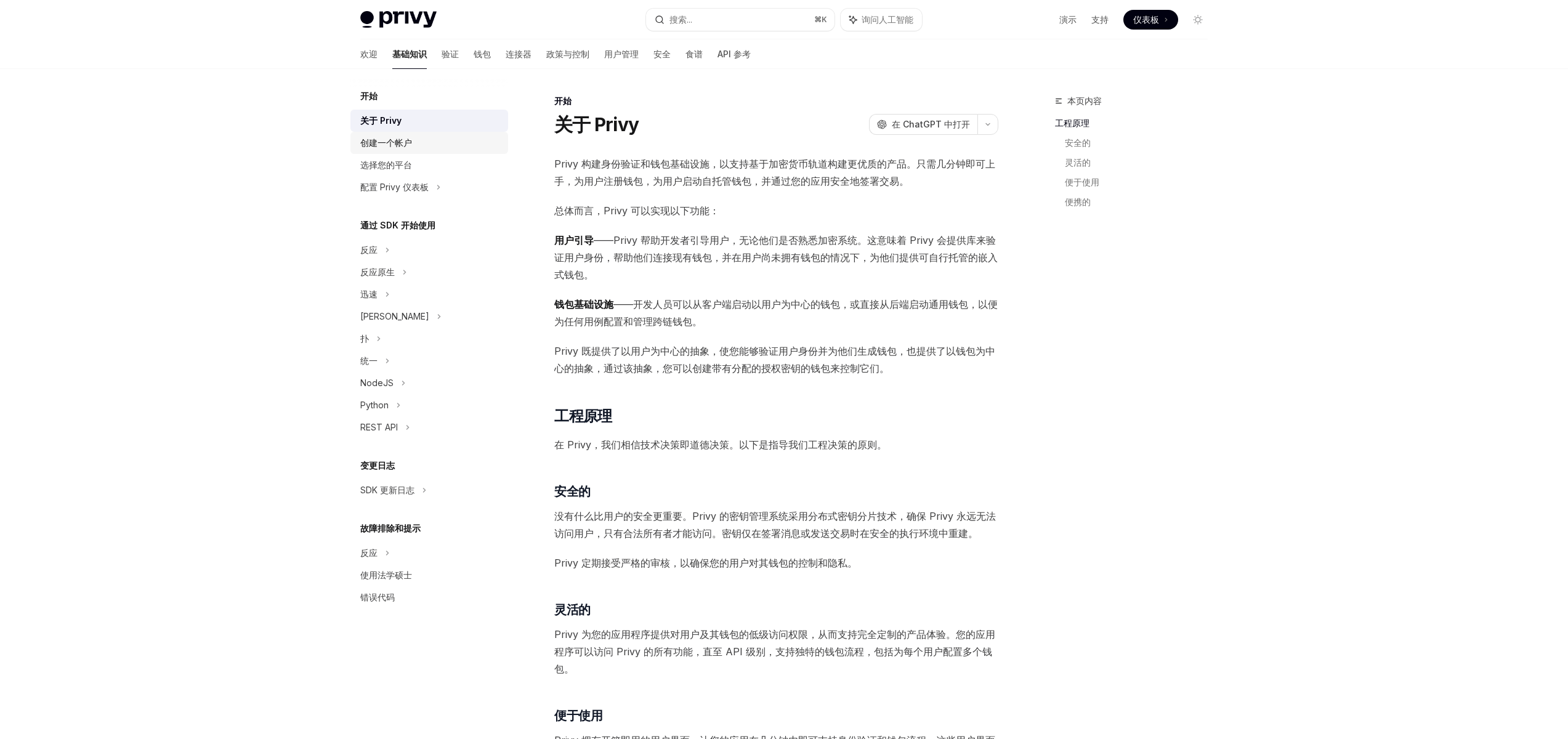
click at [399, 139] on font "创建一个帐户" at bounding box center [386, 143] width 52 height 11
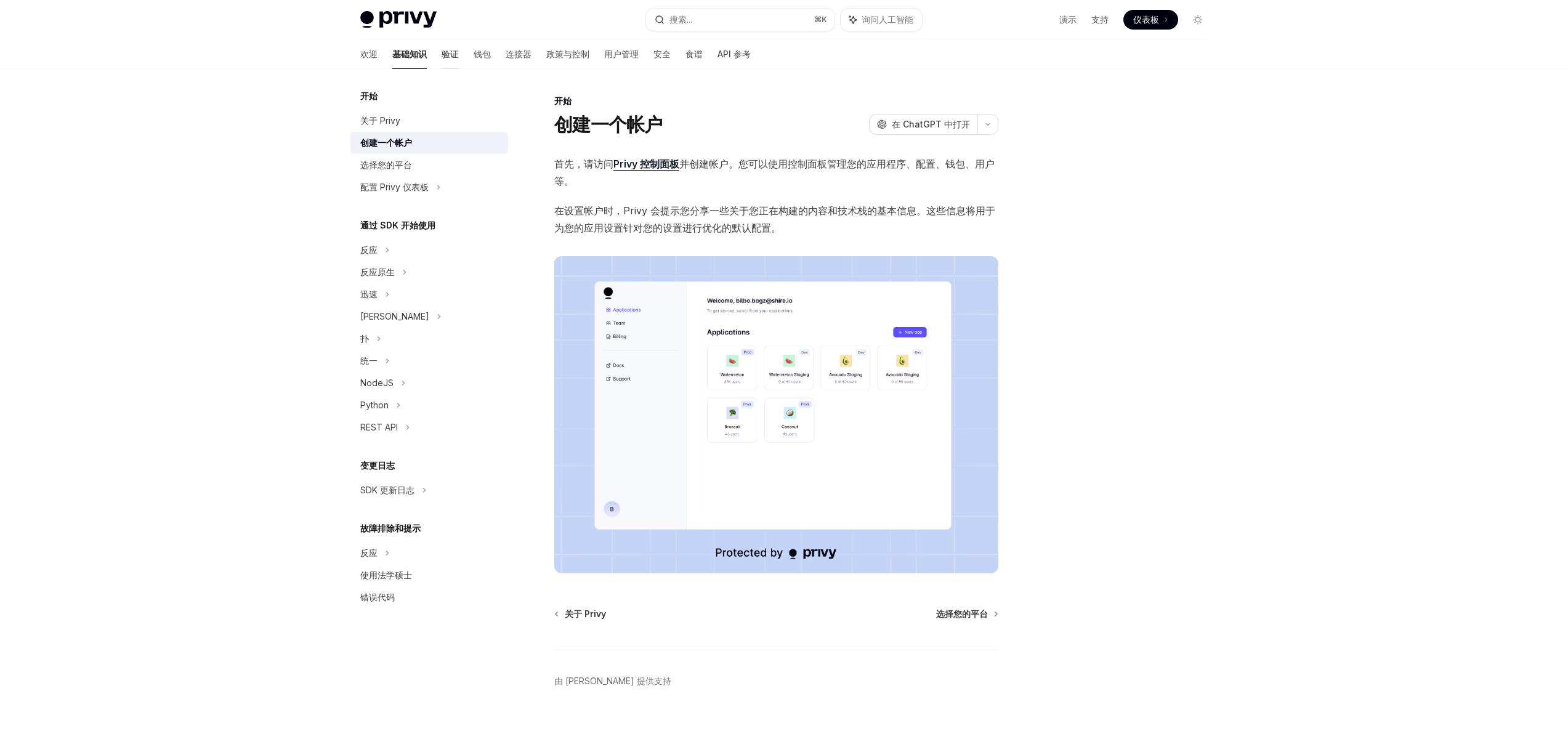
click at [442, 53] on font "验证" at bounding box center [450, 54] width 17 height 11
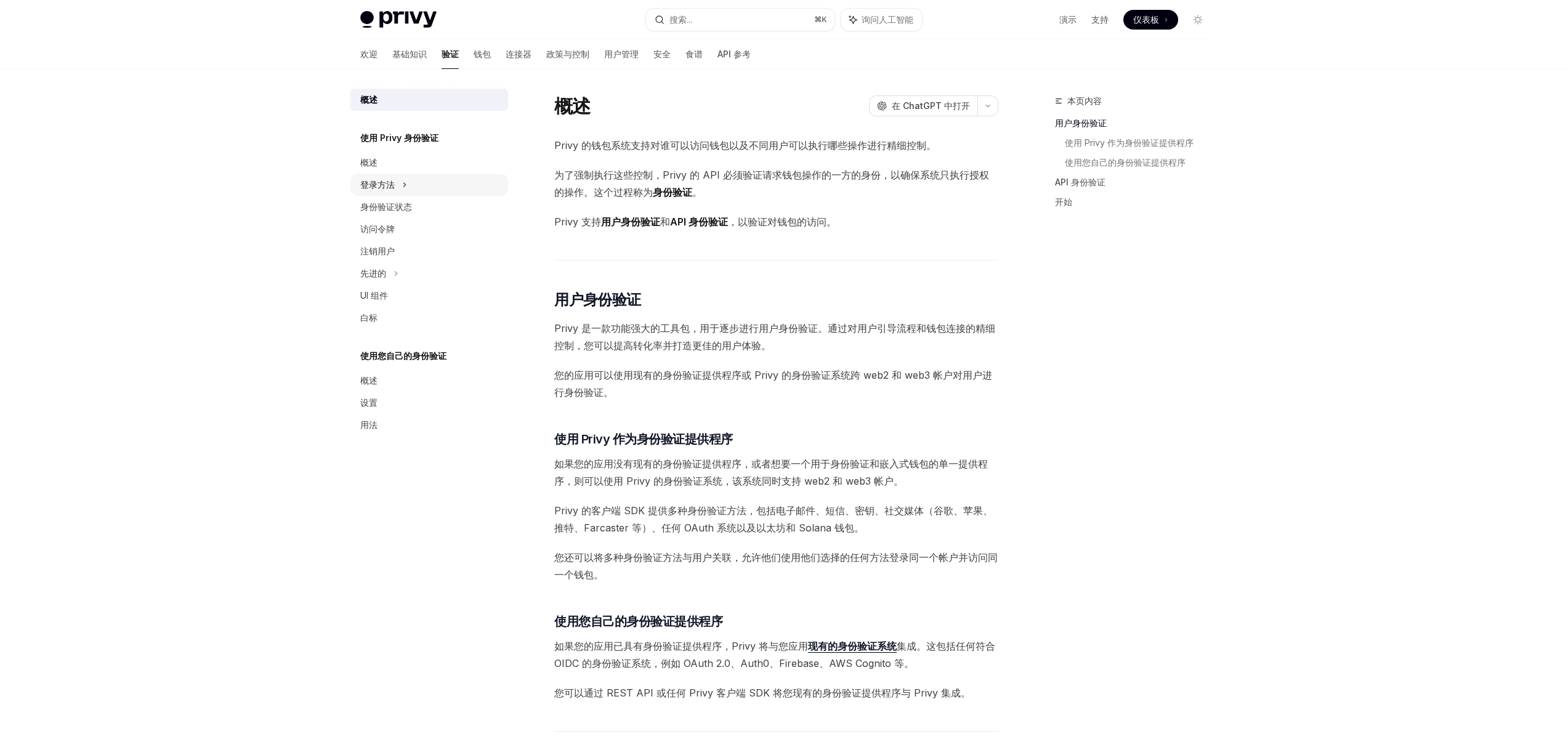
click at [393, 174] on div "登录方法" at bounding box center [429, 184] width 157 height 22
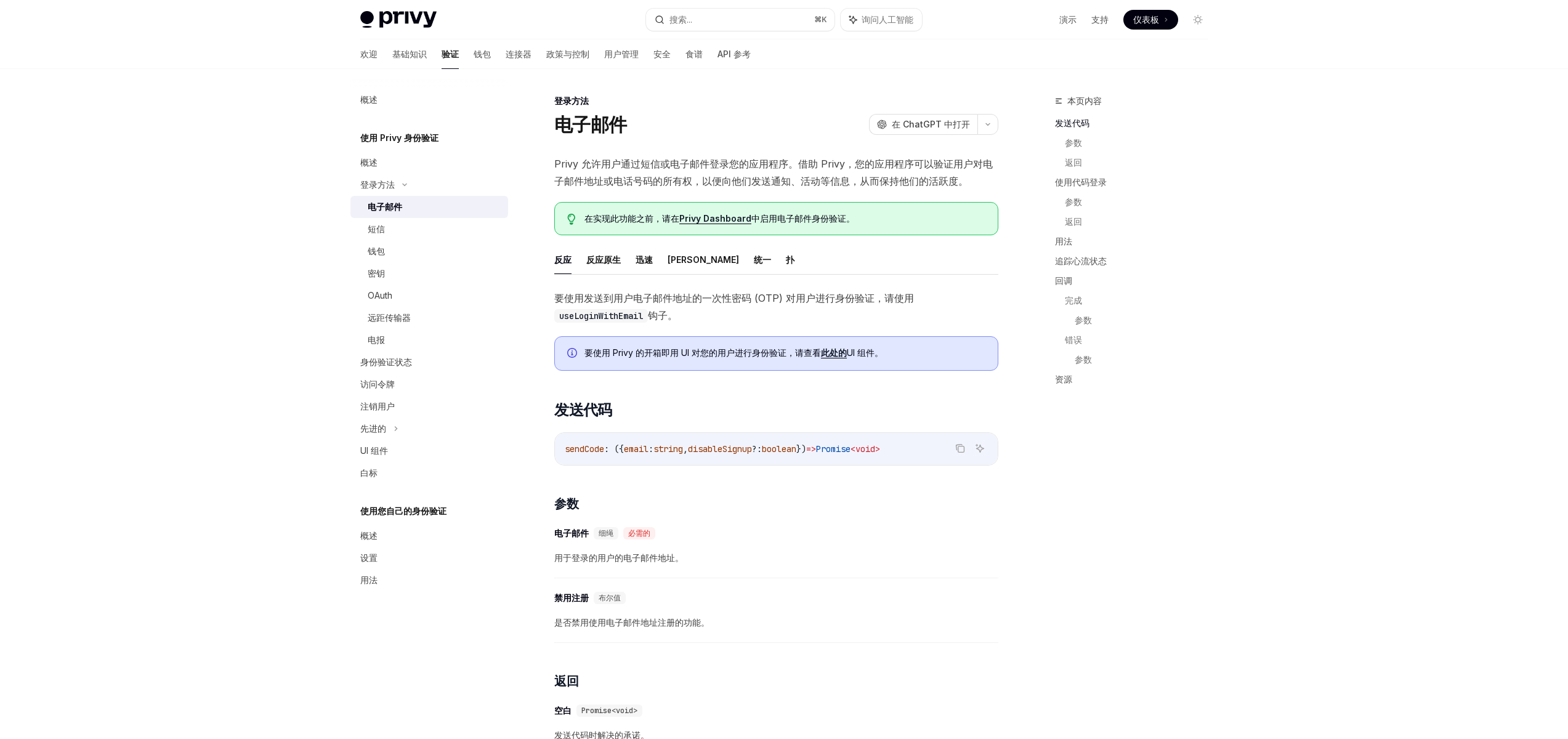
click at [387, 203] on font "电子邮件" at bounding box center [384, 207] width 34 height 11
click at [380, 229] on font "短信" at bounding box center [376, 229] width 17 height 11
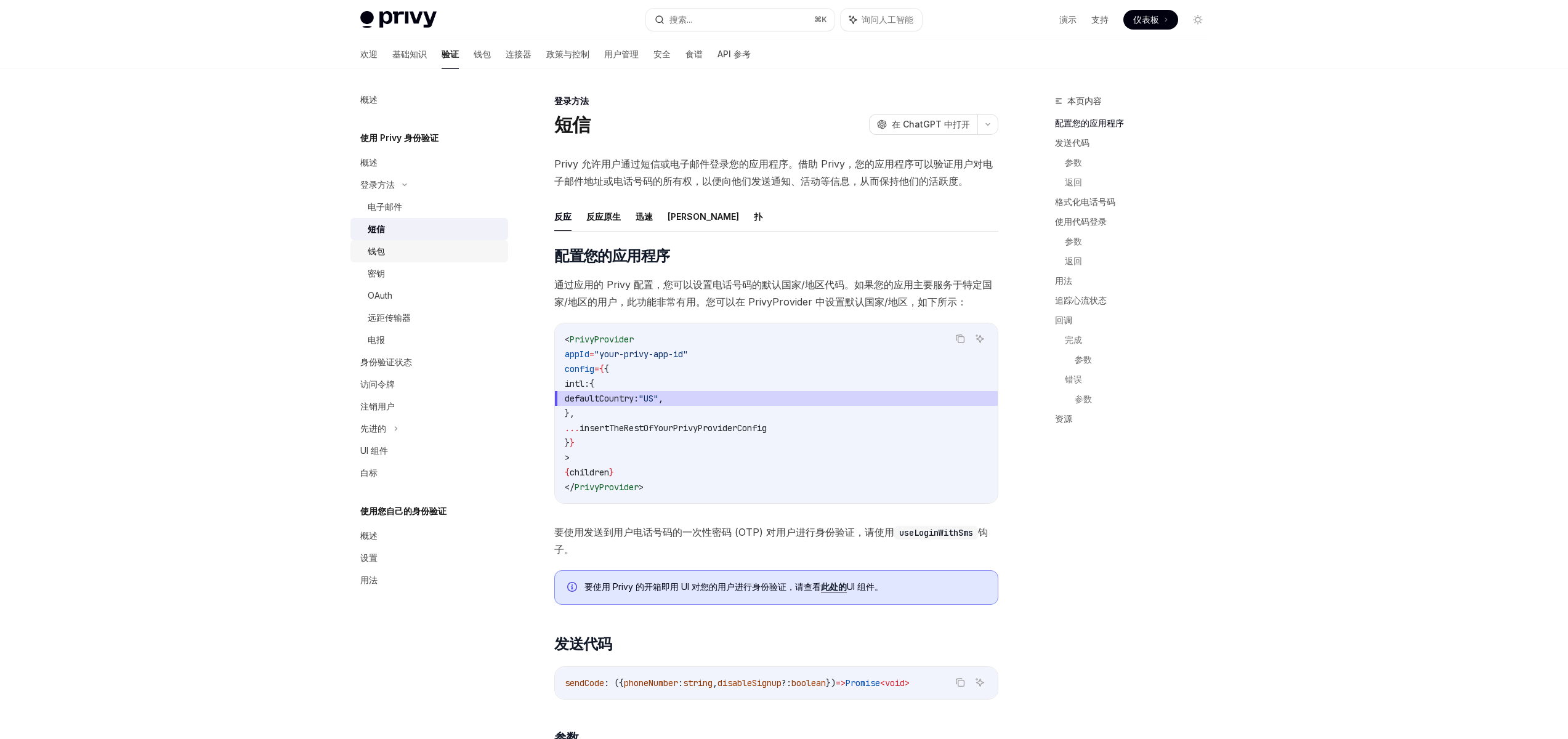
click at [377, 260] on link "钱包" at bounding box center [429, 251] width 157 height 22
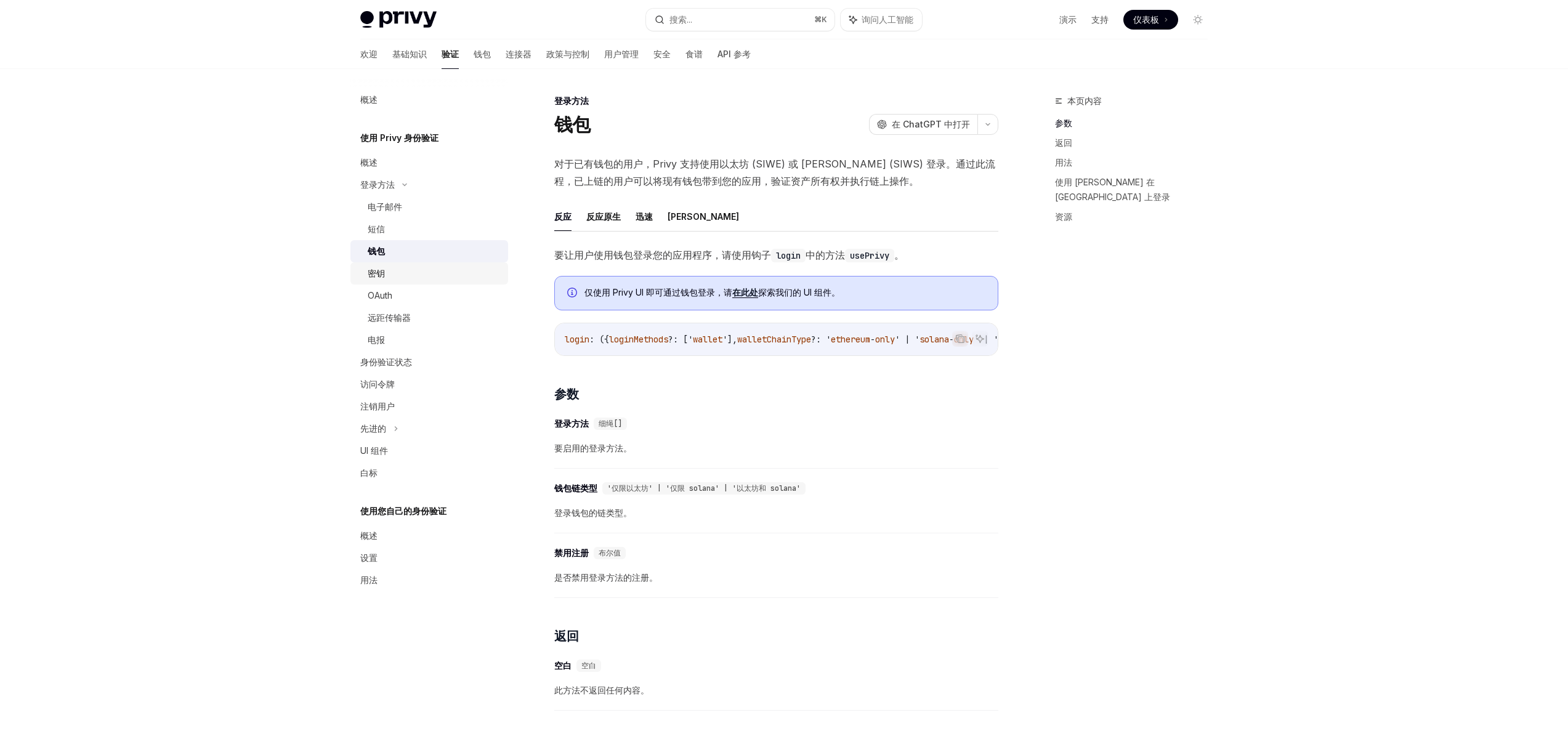
click at [377, 277] on font "密钥" at bounding box center [376, 273] width 17 height 11
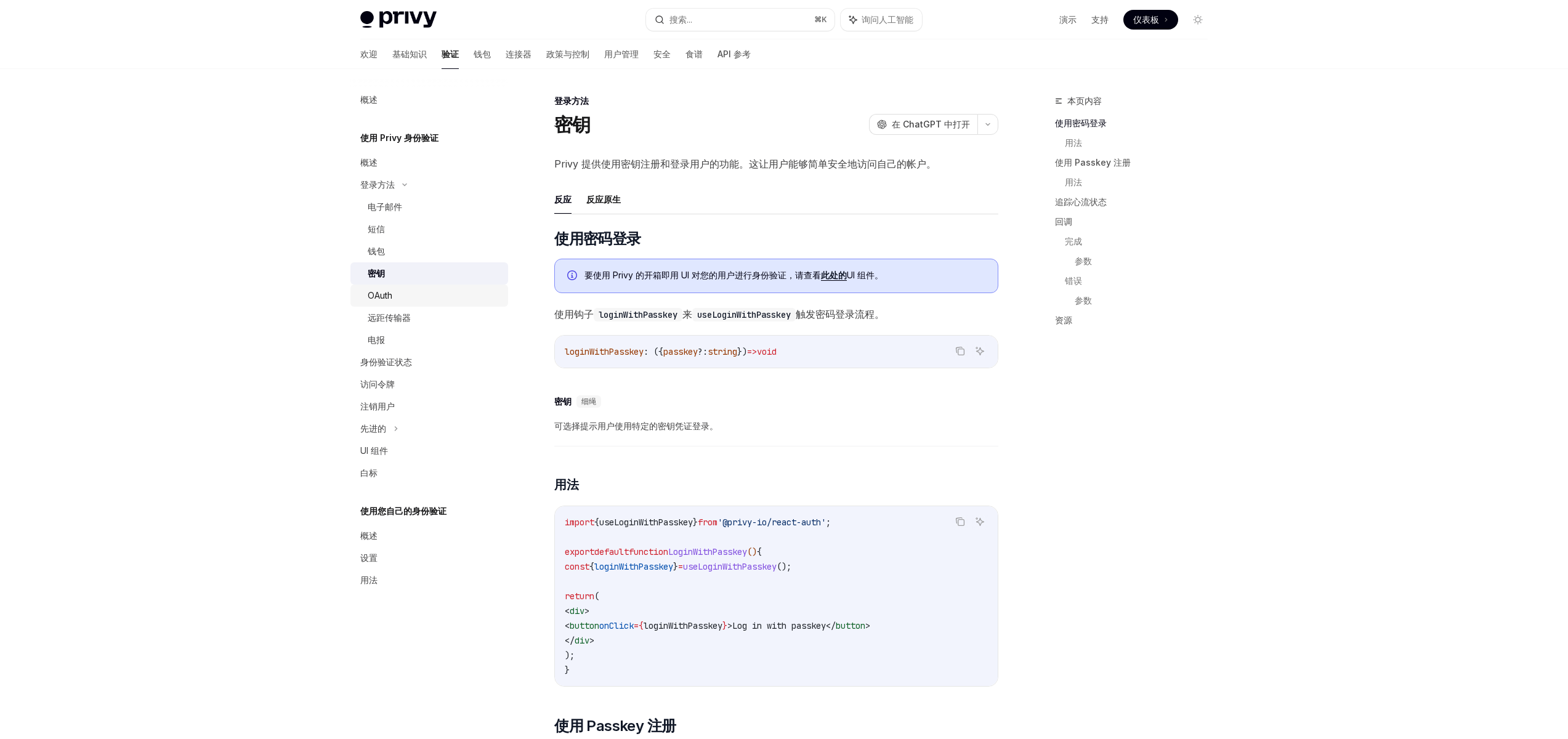
click at [377, 301] on div "OAuth" at bounding box center [380, 295] width 25 height 15
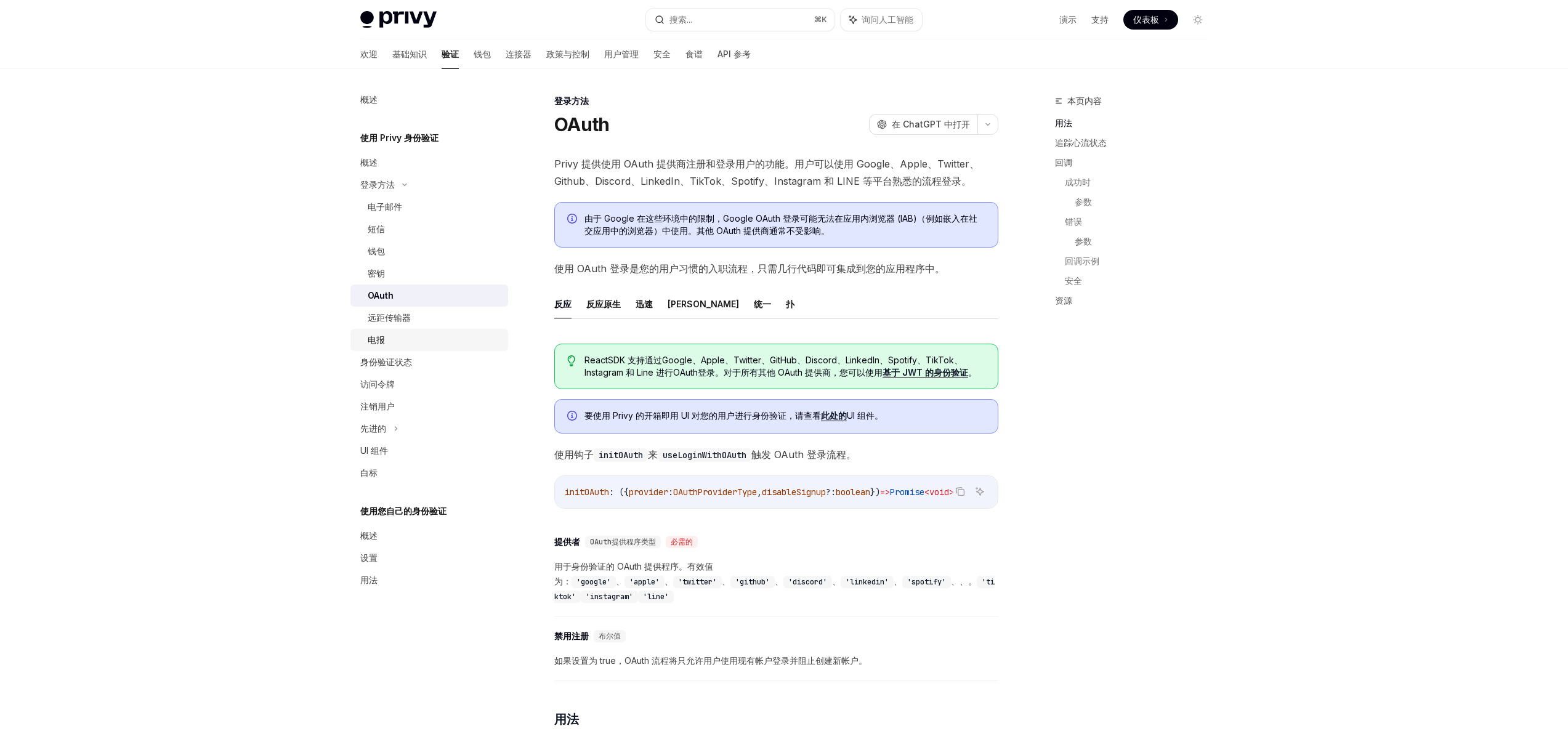
click at [377, 331] on link "电报" at bounding box center [429, 339] width 157 height 22
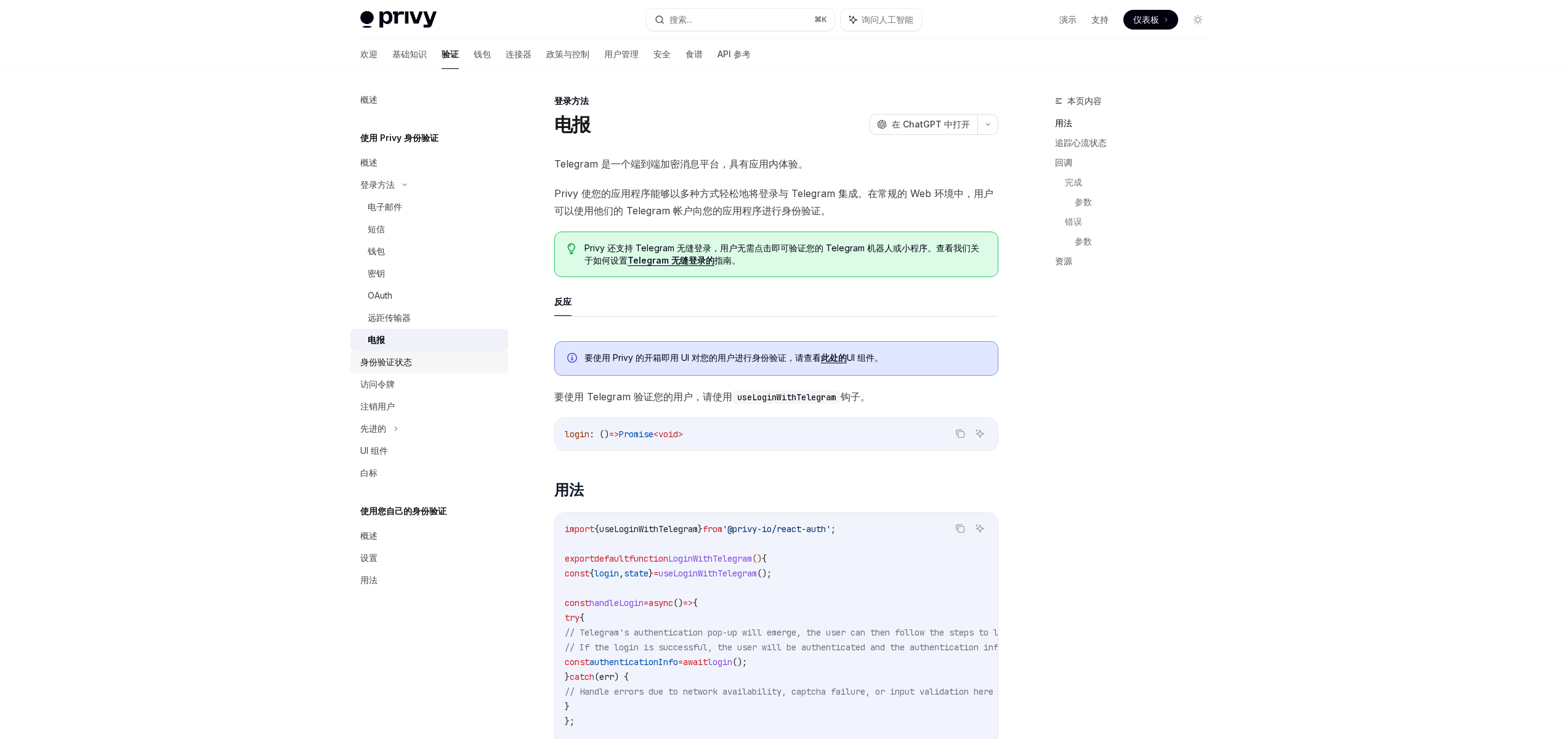
click at [374, 356] on font "身份验证状态" at bounding box center [386, 362] width 52 height 11
type textarea "*"
